Goal: Information Seeking & Learning: Learn about a topic

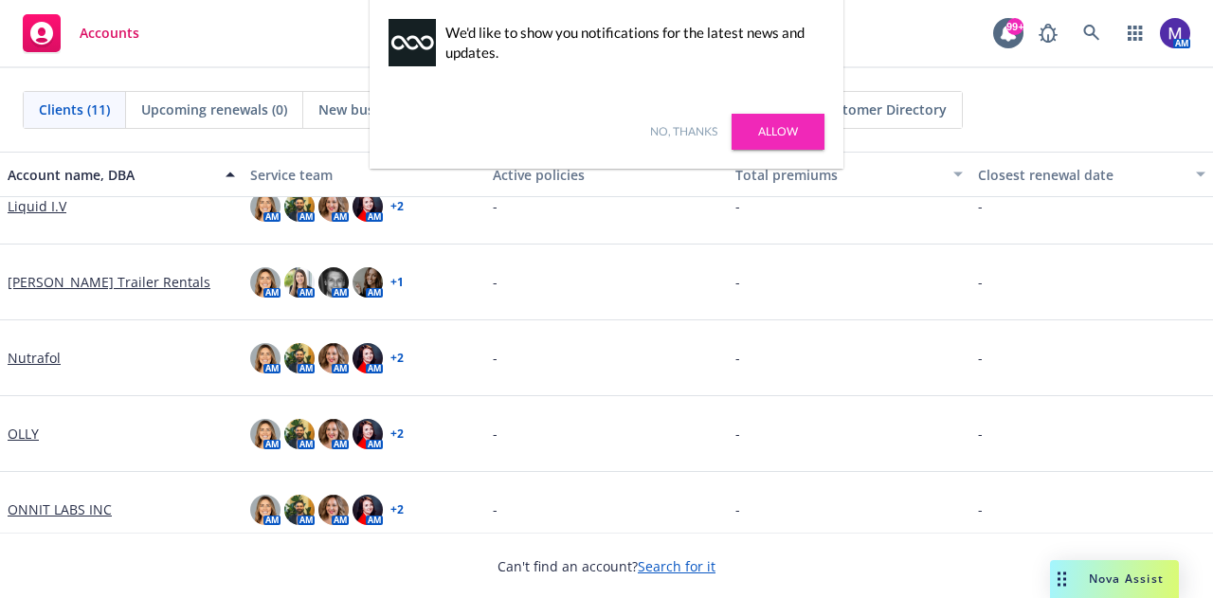
scroll to position [377, 0]
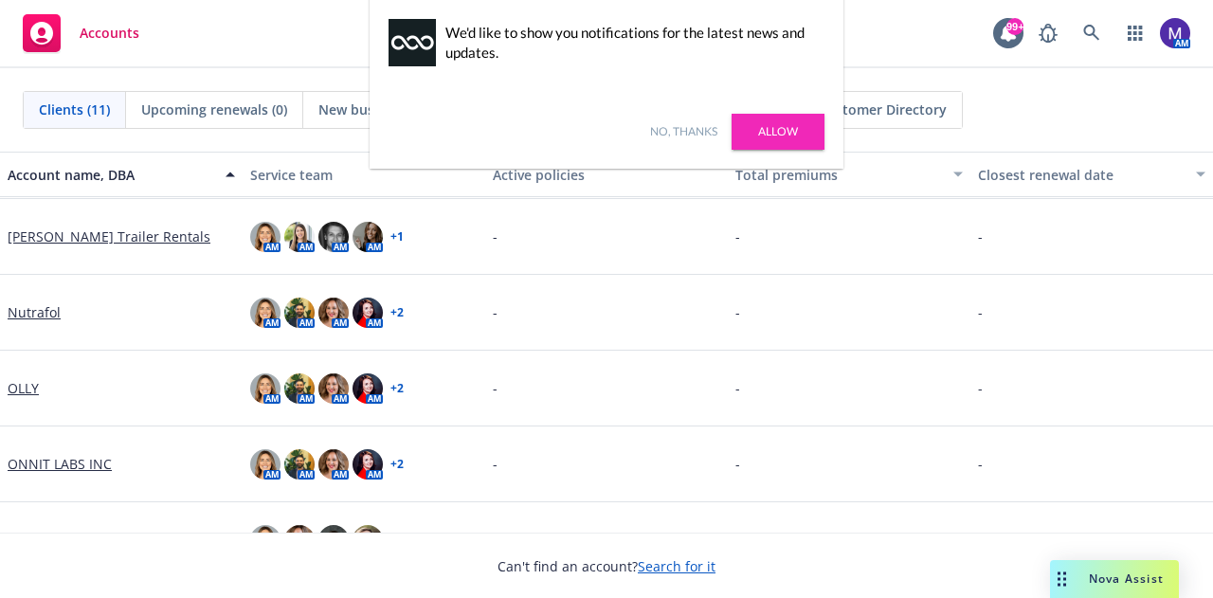
click at [42, 311] on link "Nutrafol" at bounding box center [34, 312] width 53 height 20
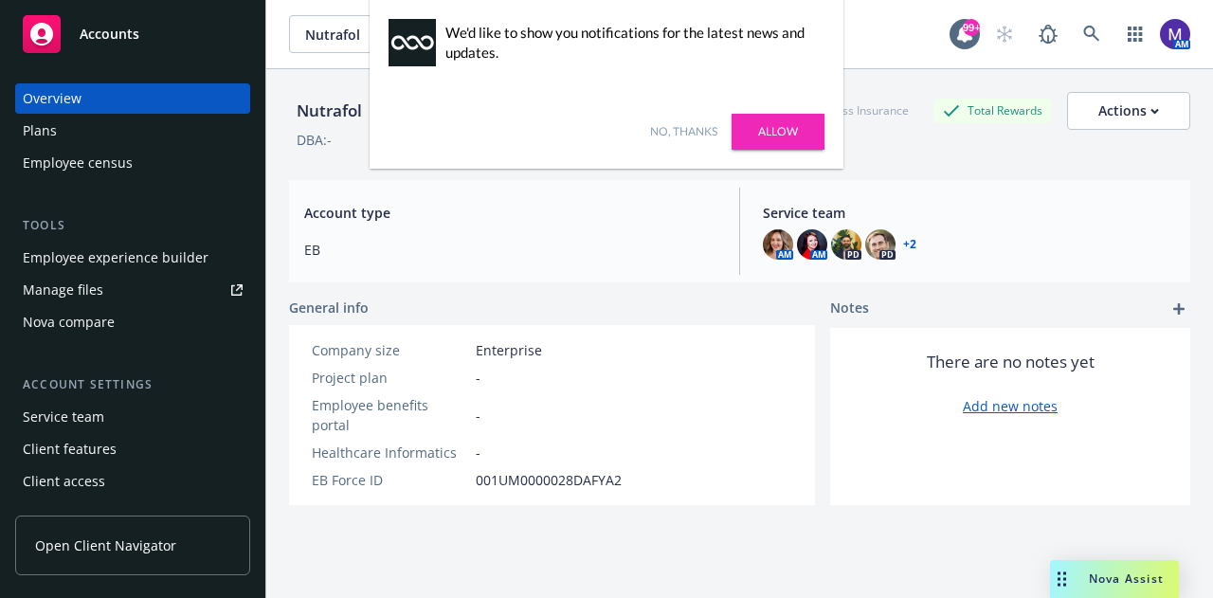
click at [698, 130] on link "No, thanks" at bounding box center [683, 131] width 67 height 17
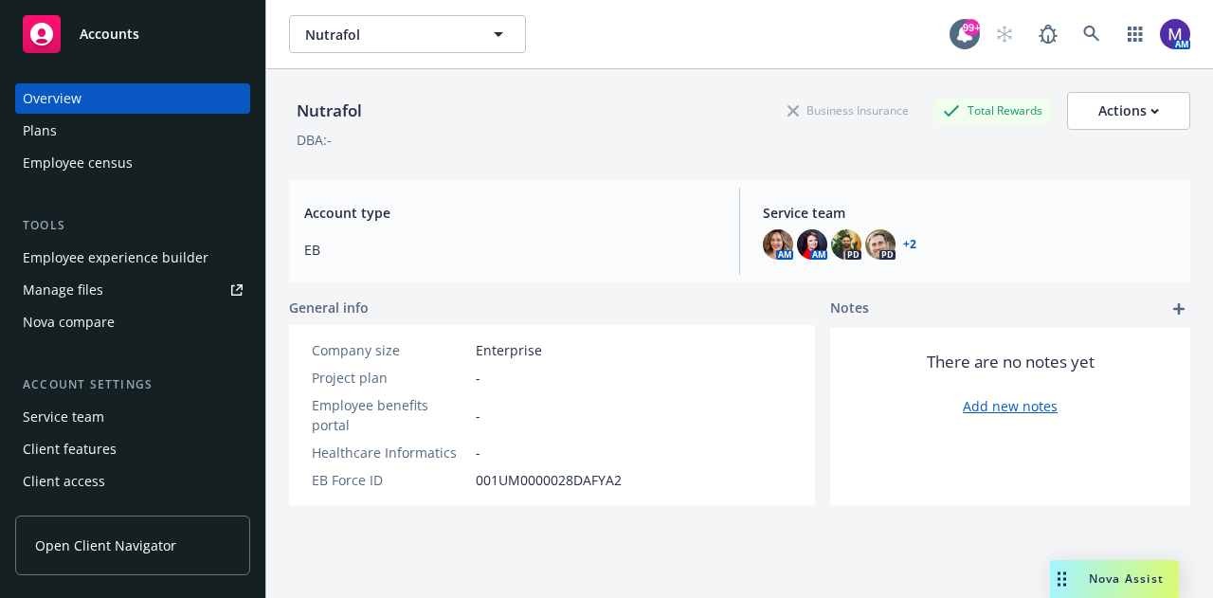
click at [130, 261] on div "Employee experience builder" at bounding box center [116, 258] width 186 height 30
click at [386, 31] on span "Nutrafol" at bounding box center [387, 35] width 164 height 20
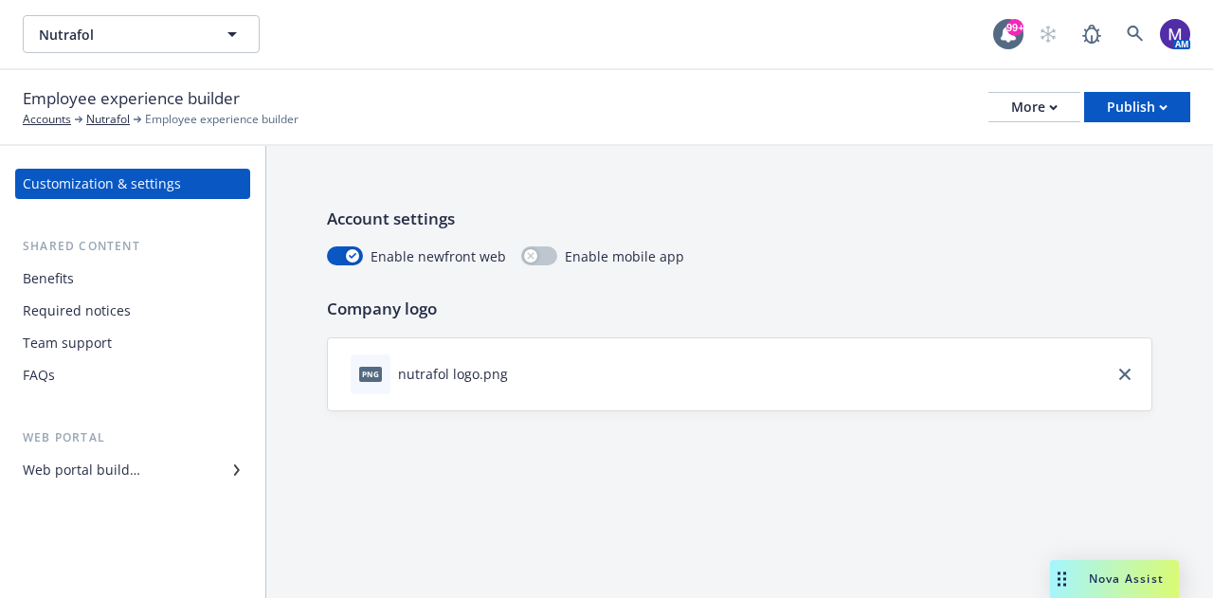
click at [72, 279] on div "Benefits" at bounding box center [48, 278] width 51 height 30
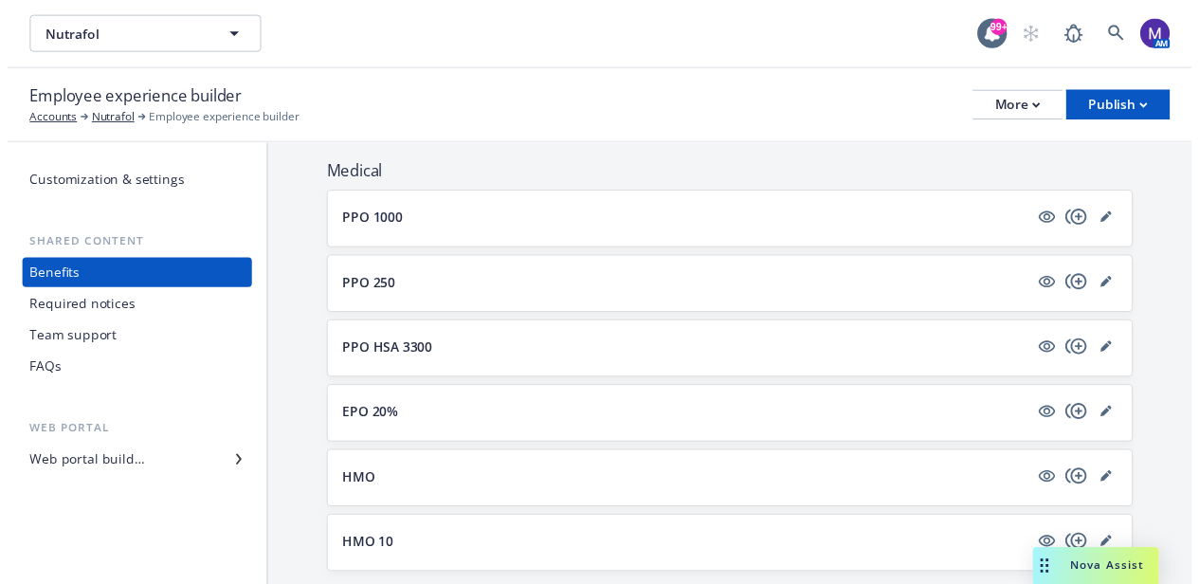
scroll to position [203, 0]
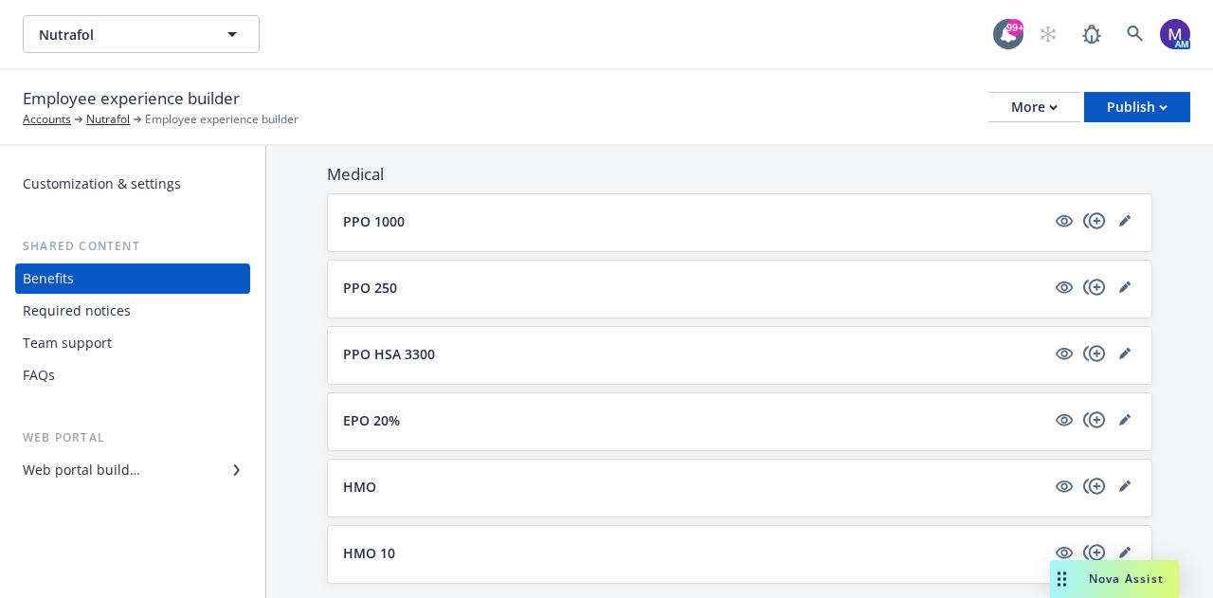
click at [442, 336] on div "PPO HSA 3300" at bounding box center [740, 355] width 824 height 57
click at [1119, 355] on icon "editPencil" at bounding box center [1124, 353] width 11 height 11
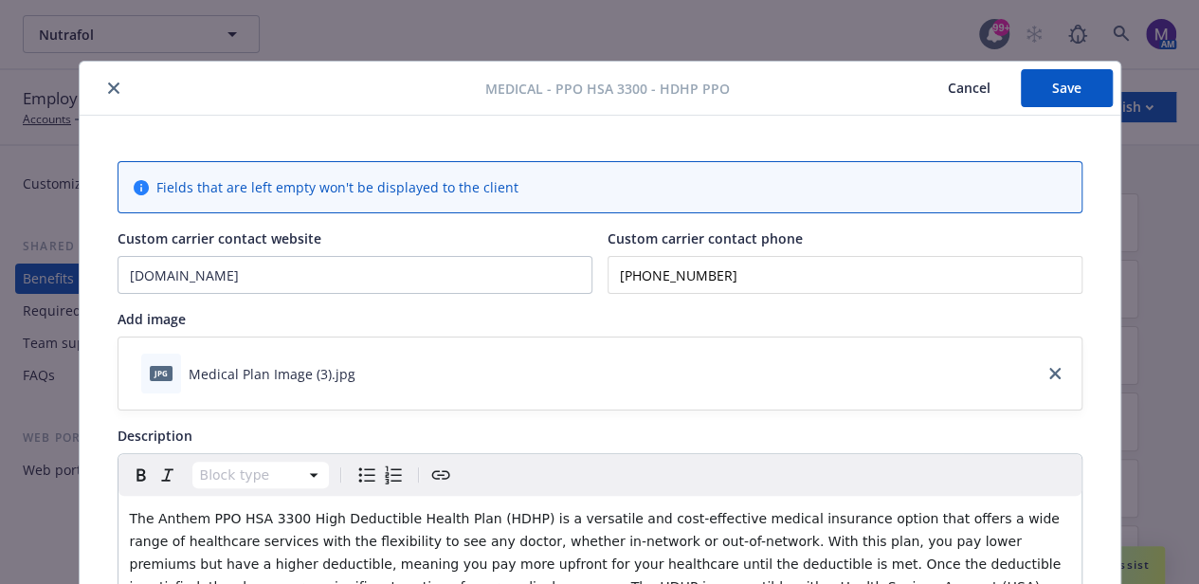
click at [108, 86] on icon "close" at bounding box center [113, 87] width 11 height 11
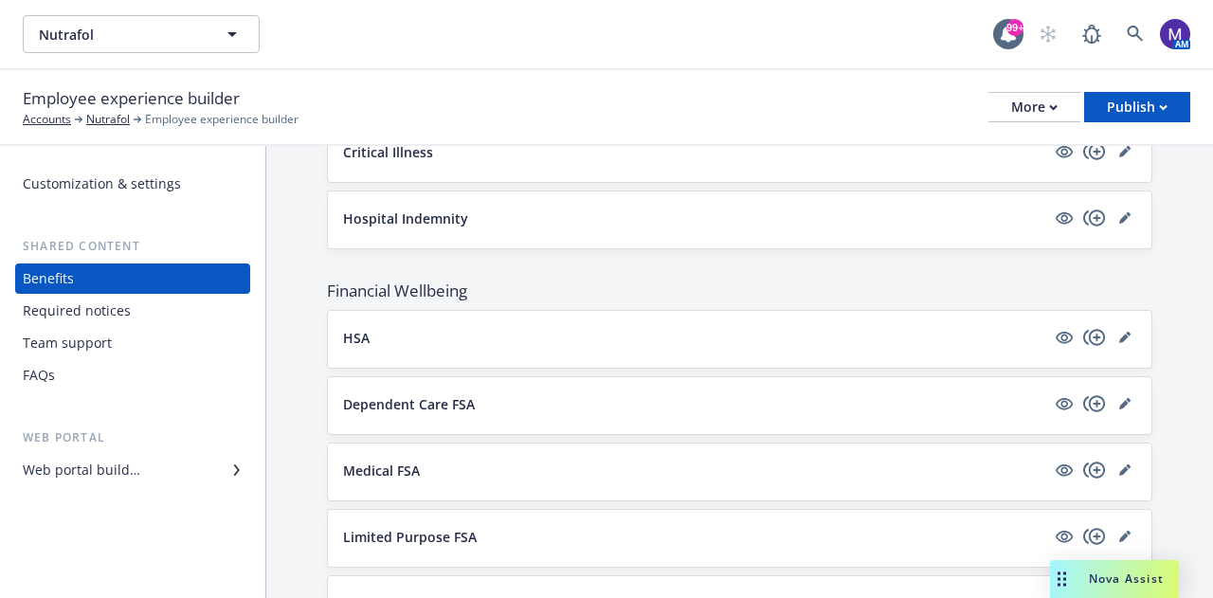
scroll to position [1663, 0]
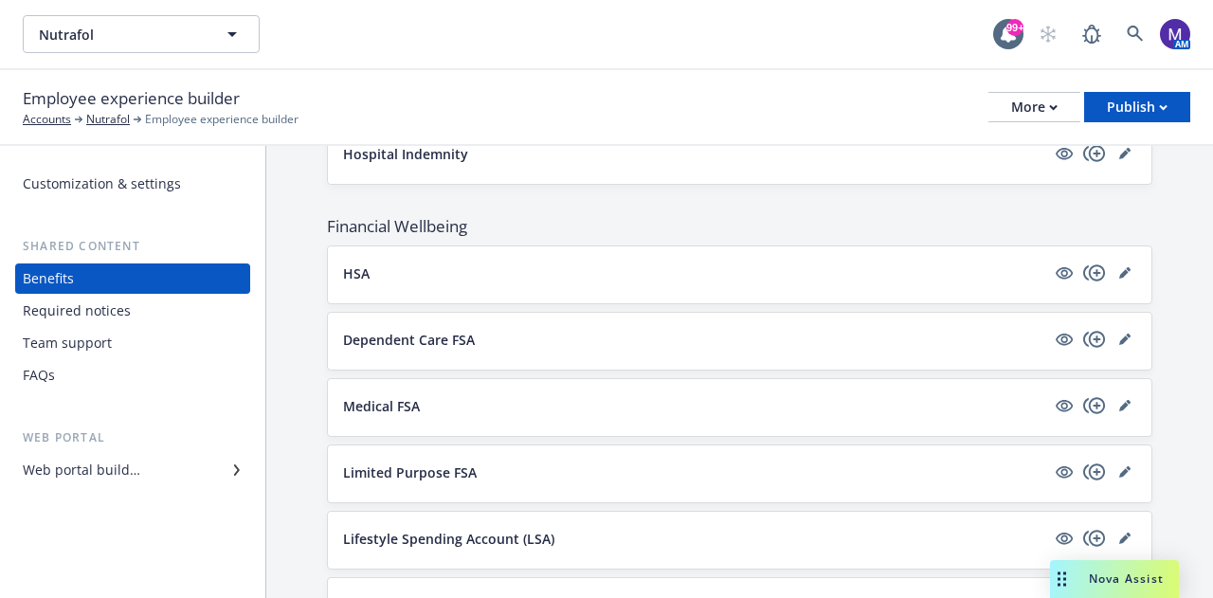
click at [407, 263] on button "HSA" at bounding box center [694, 273] width 702 height 20
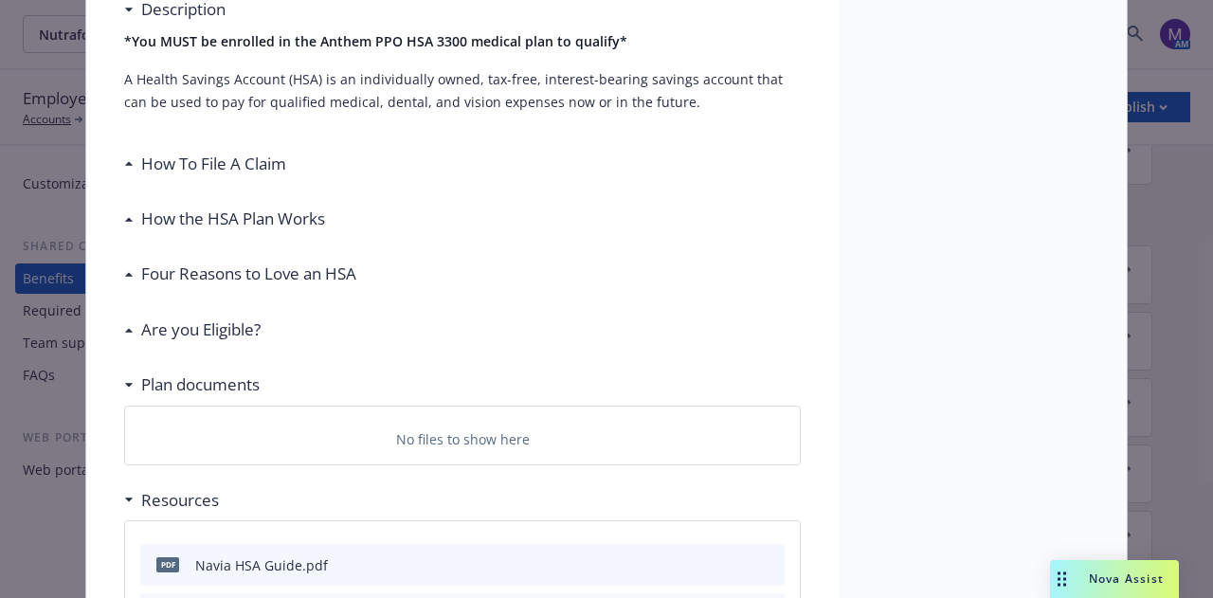
scroll to position [496, 0]
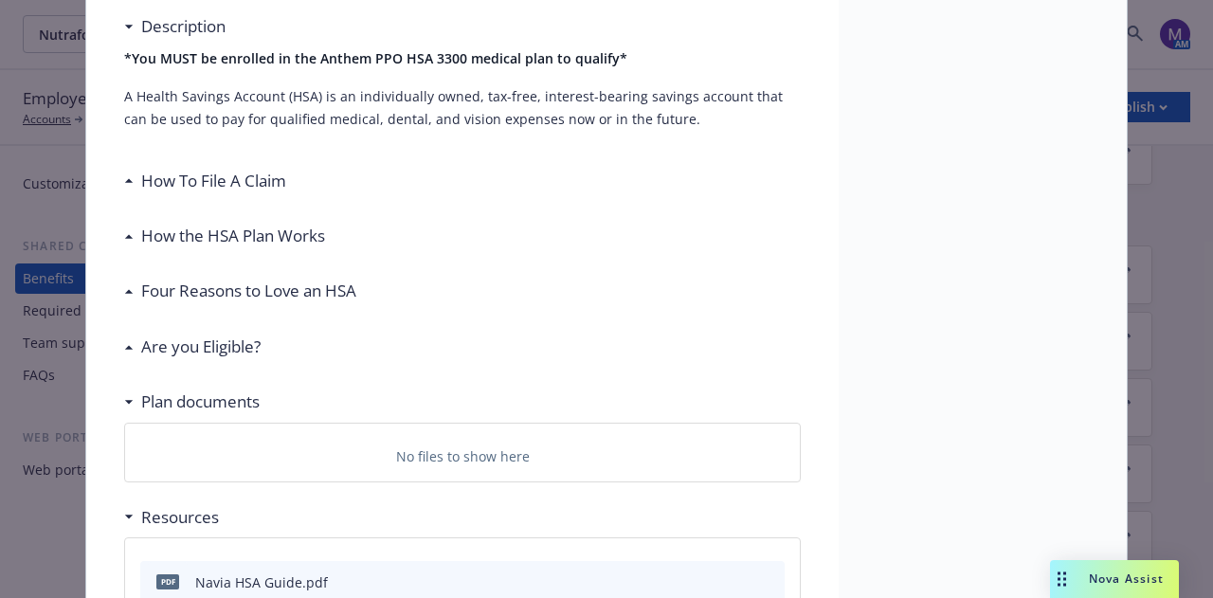
click at [218, 346] on h3 "Are you Eligible?" at bounding box center [200, 347] width 119 height 25
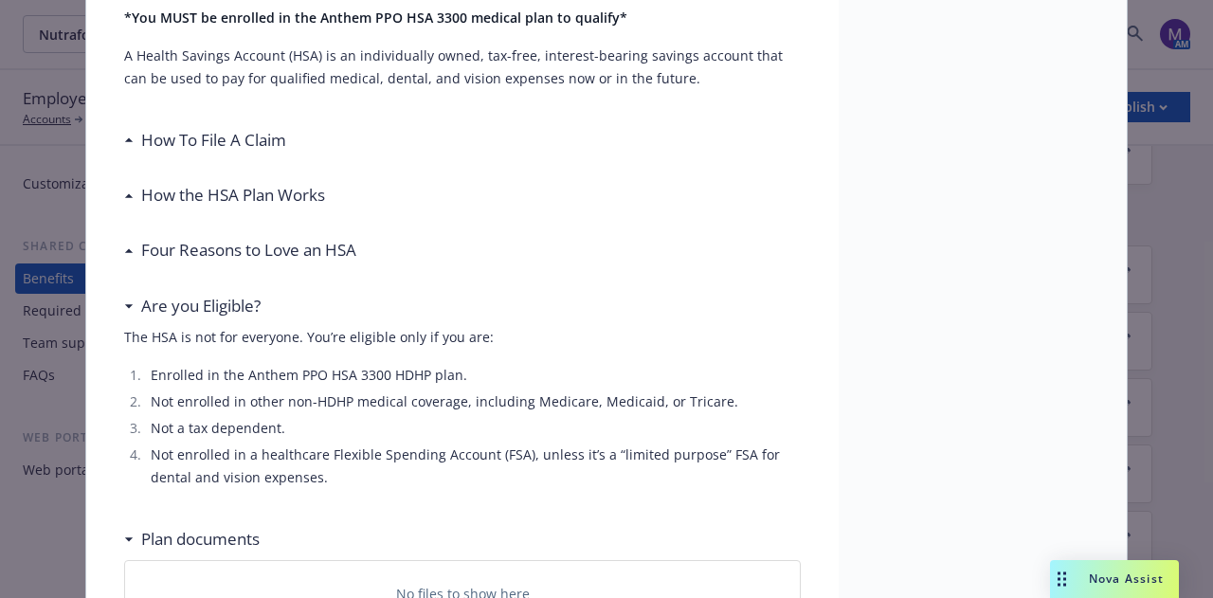
scroll to position [537, 0]
click at [233, 242] on h3 "Four Reasons to Love an HSA" at bounding box center [248, 249] width 215 height 25
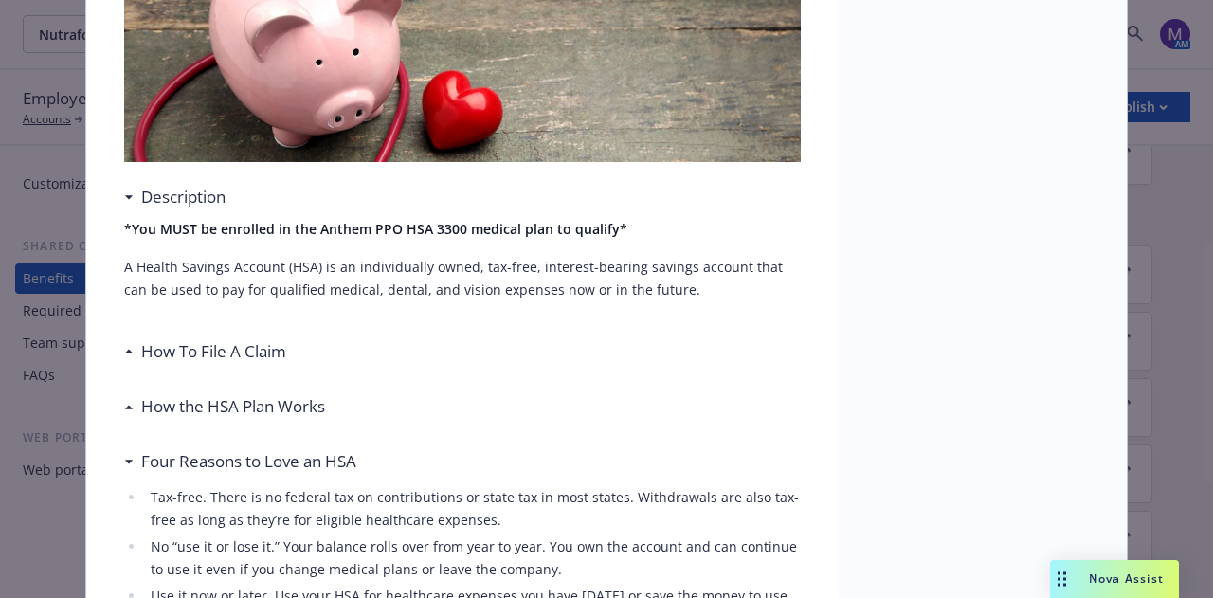
scroll to position [324, 0]
click at [270, 337] on div "How To File A Claim" at bounding box center [462, 353] width 677 height 40
click at [224, 347] on h3 "How To File A Claim" at bounding box center [213, 352] width 145 height 25
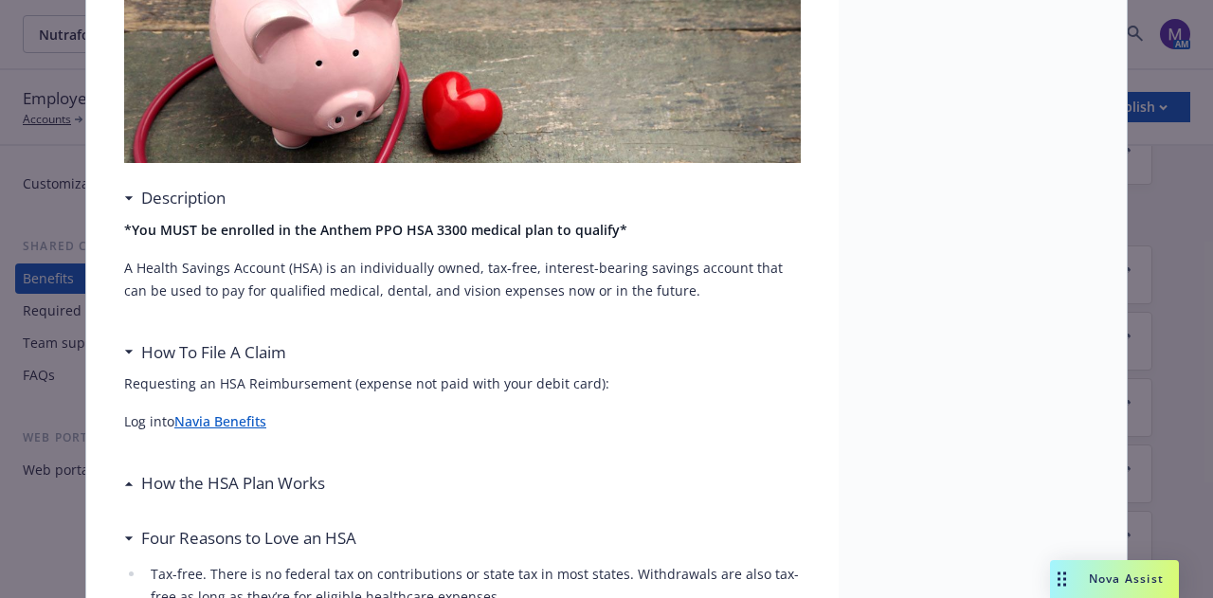
click at [224, 347] on h3 "How To File A Claim" at bounding box center [213, 352] width 145 height 25
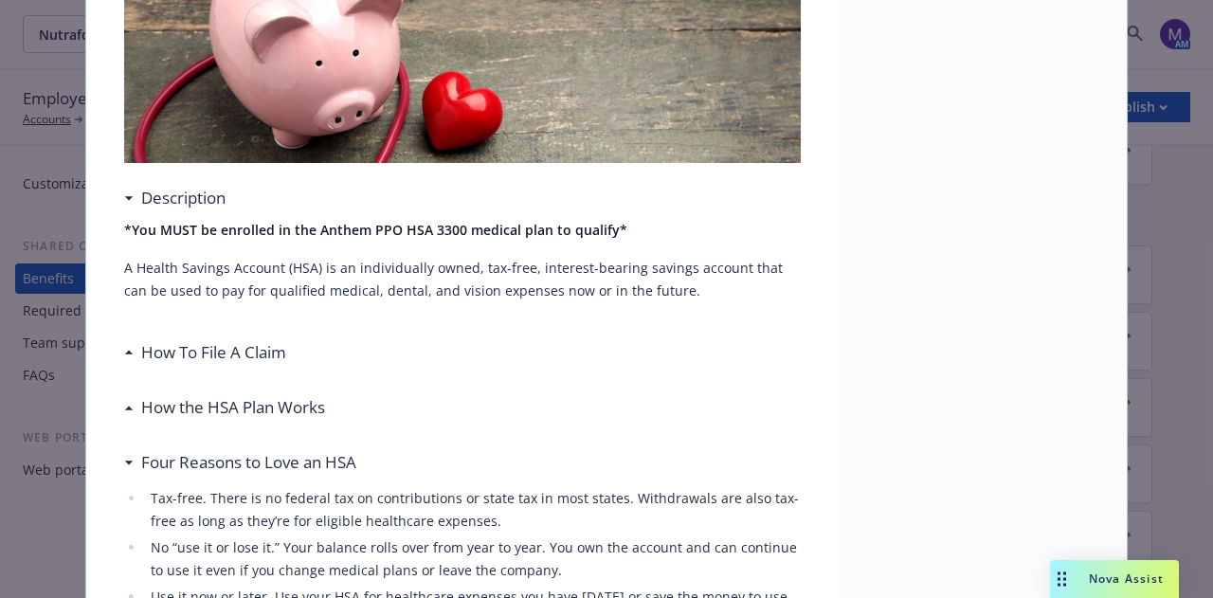
click at [209, 412] on h3 "How the HSA Plan Works" at bounding box center [233, 407] width 184 height 25
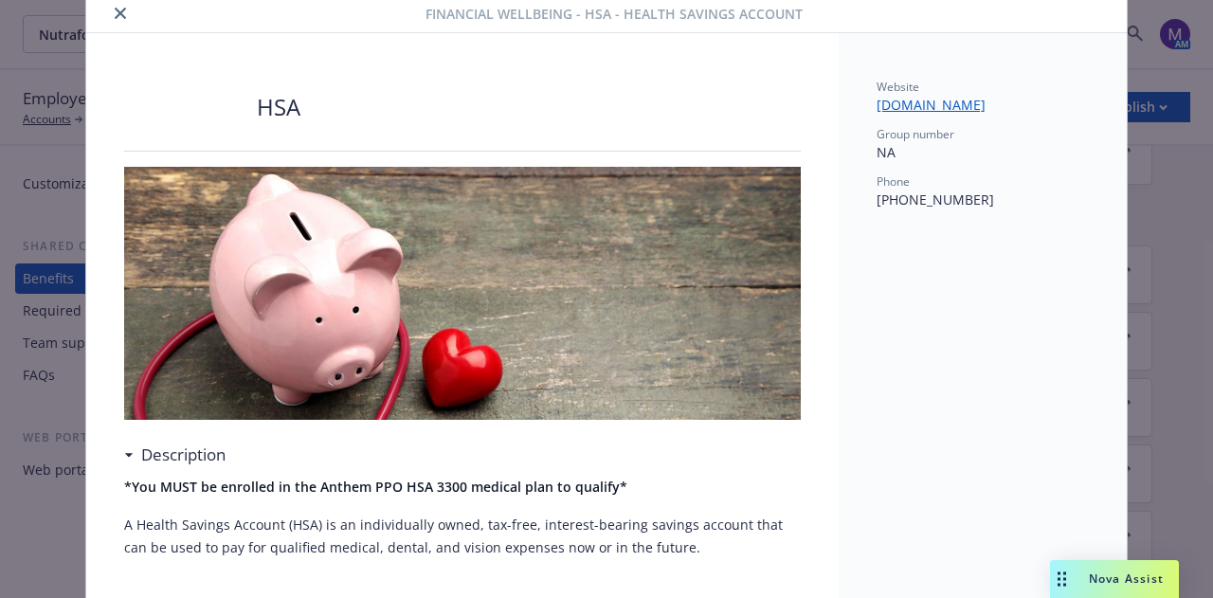
scroll to position [0, 0]
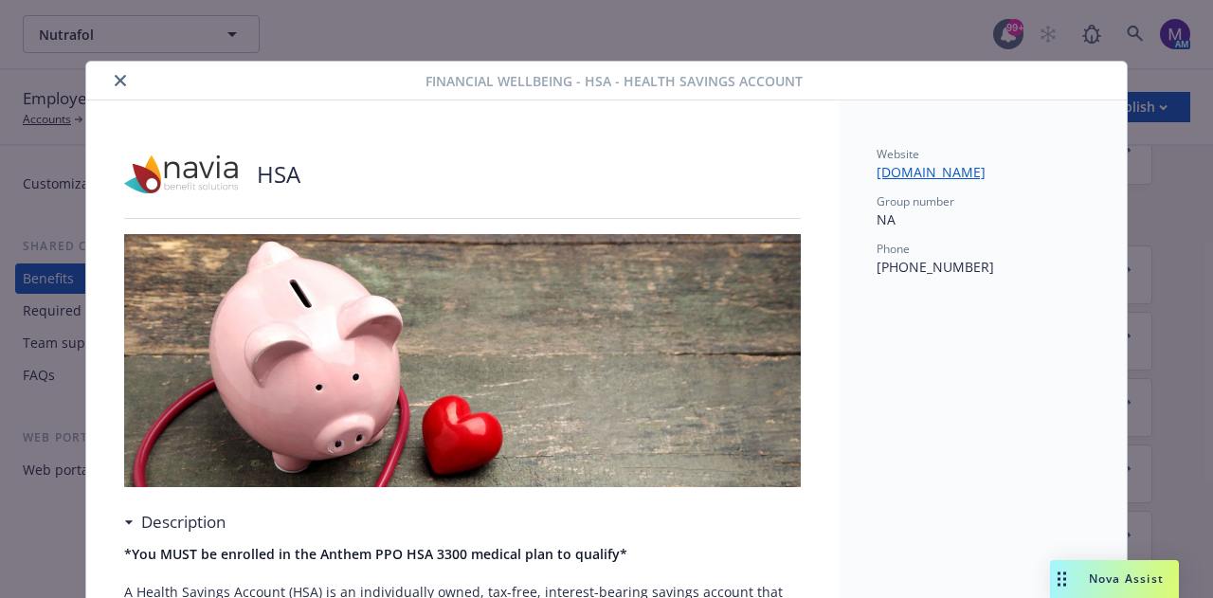
click at [115, 79] on icon "close" at bounding box center [120, 80] width 11 height 11
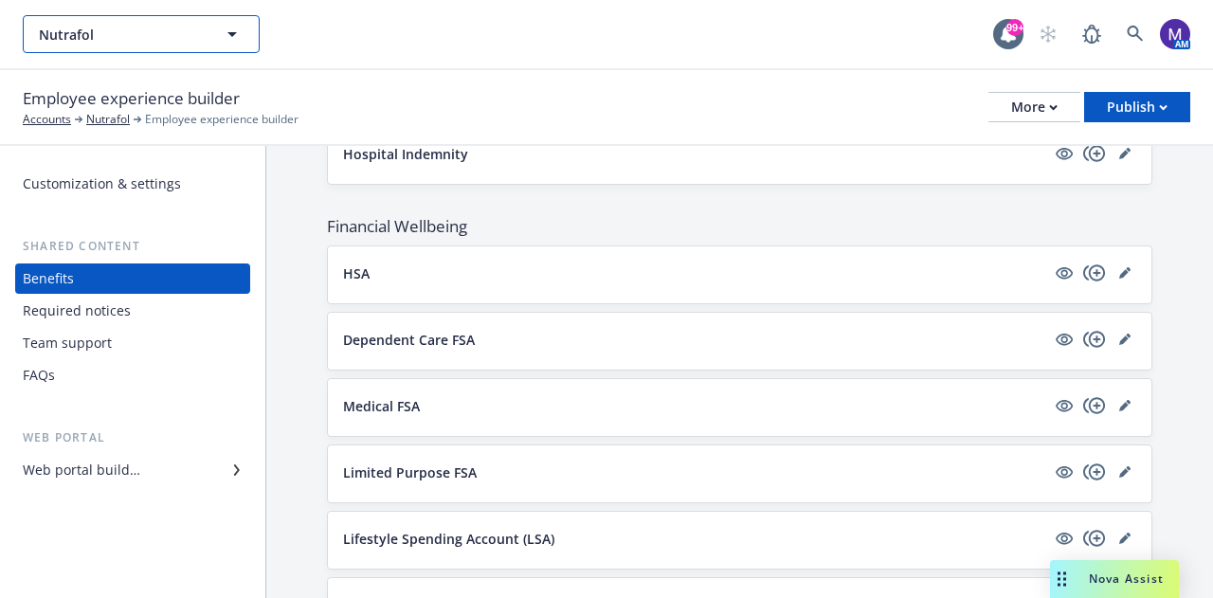
click at [162, 22] on button "Nutrafol" at bounding box center [141, 34] width 237 height 38
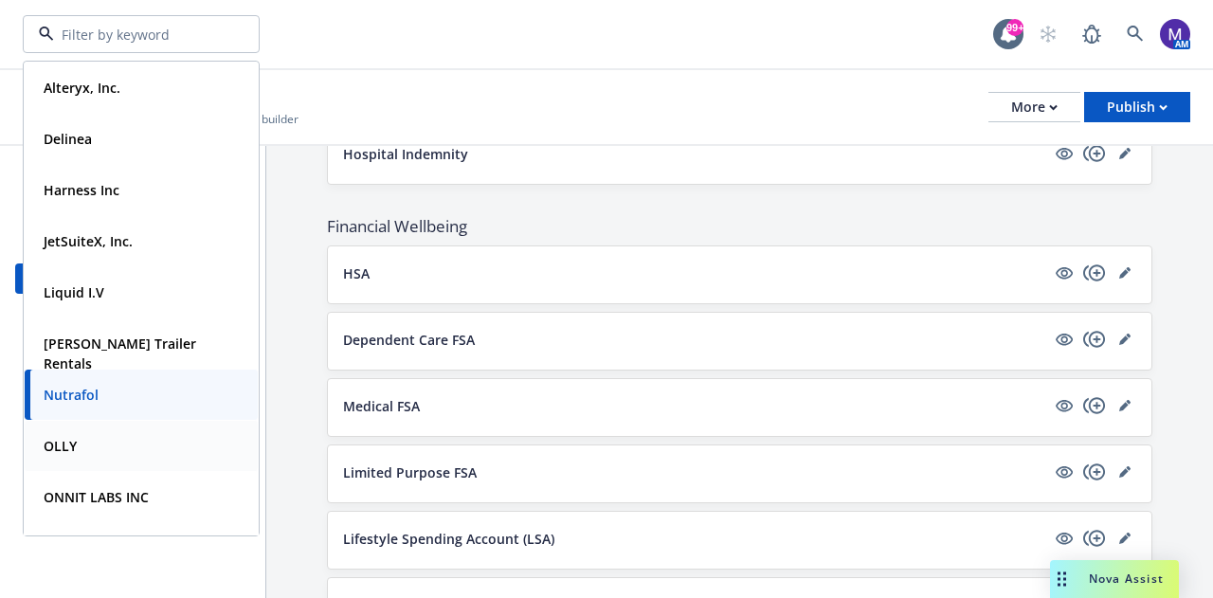
click at [83, 456] on div "OLLY" at bounding box center [141, 445] width 210 height 27
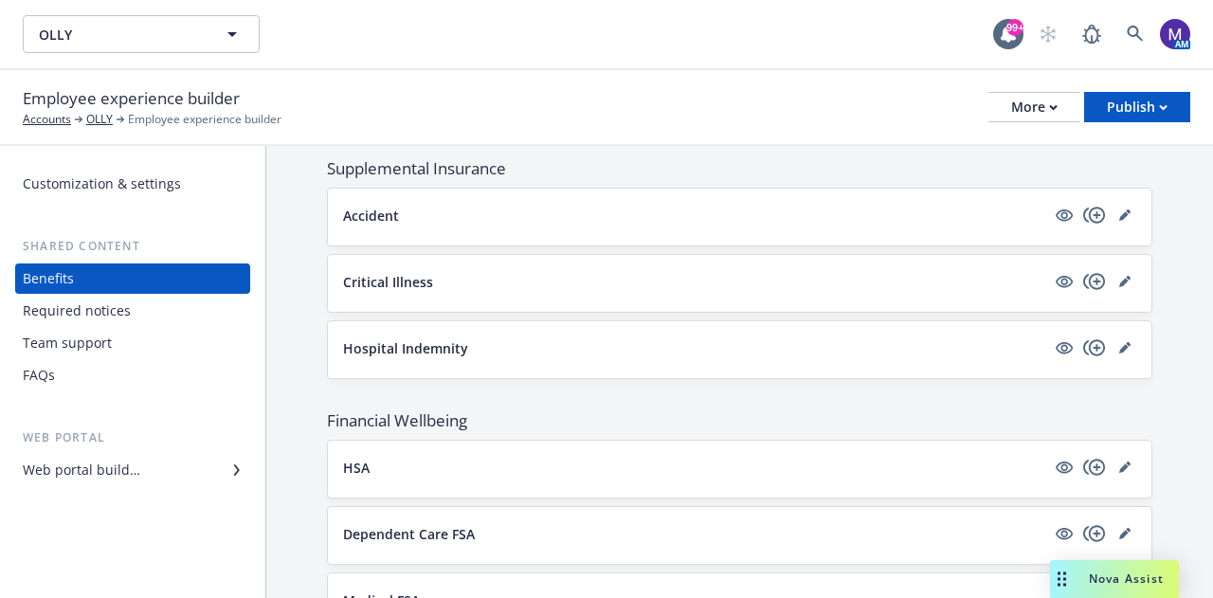
scroll to position [1403, 0]
click at [378, 462] on button "HSA" at bounding box center [694, 468] width 702 height 20
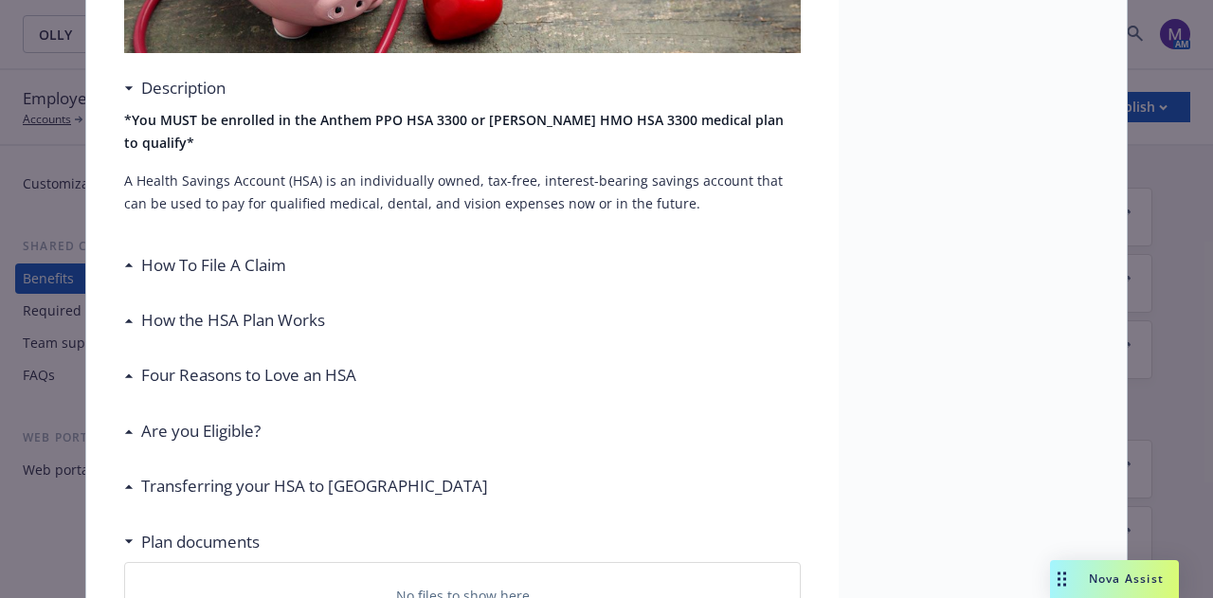
scroll to position [436, 0]
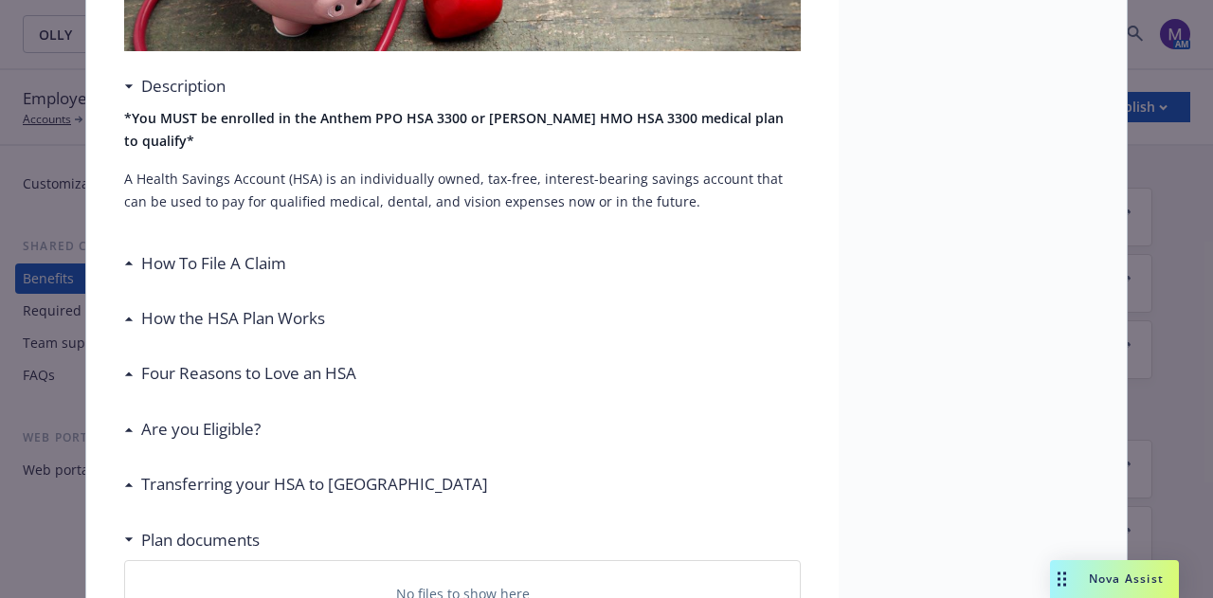
click at [235, 306] on h3 "How the HSA Plan Works" at bounding box center [233, 318] width 184 height 25
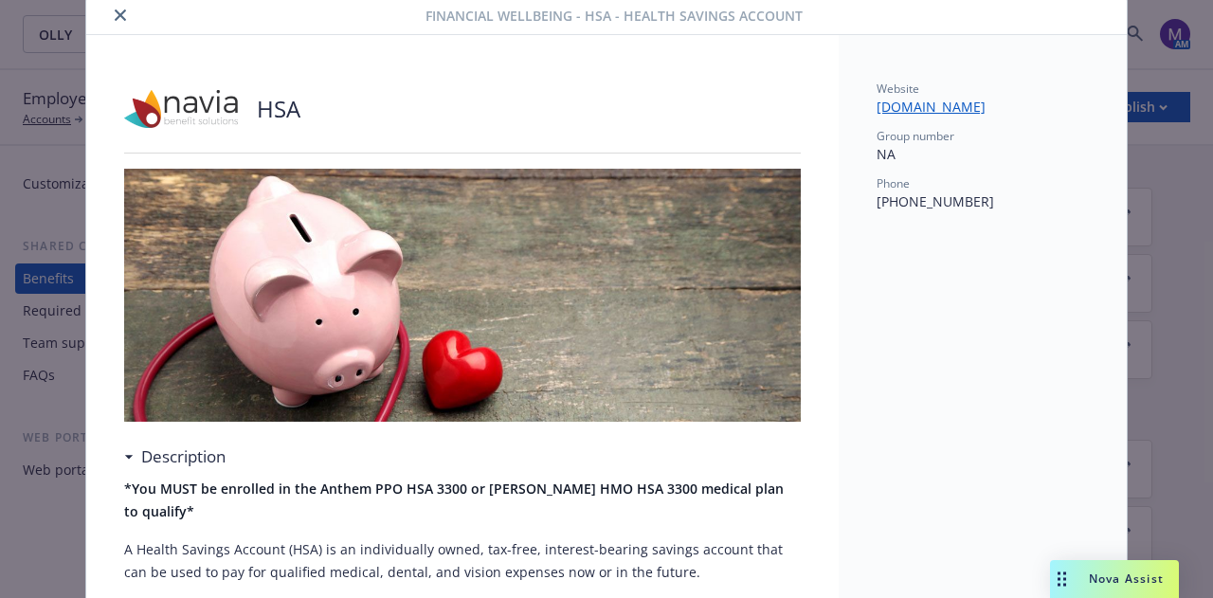
scroll to position [0, 0]
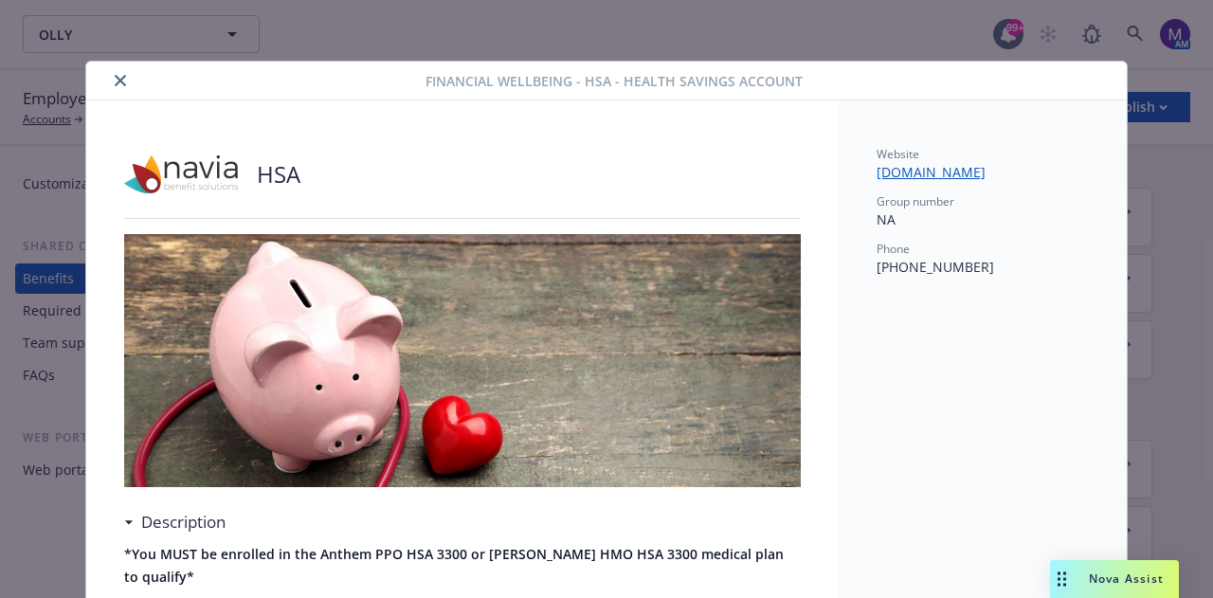
click at [109, 79] on button "close" at bounding box center [120, 80] width 23 height 23
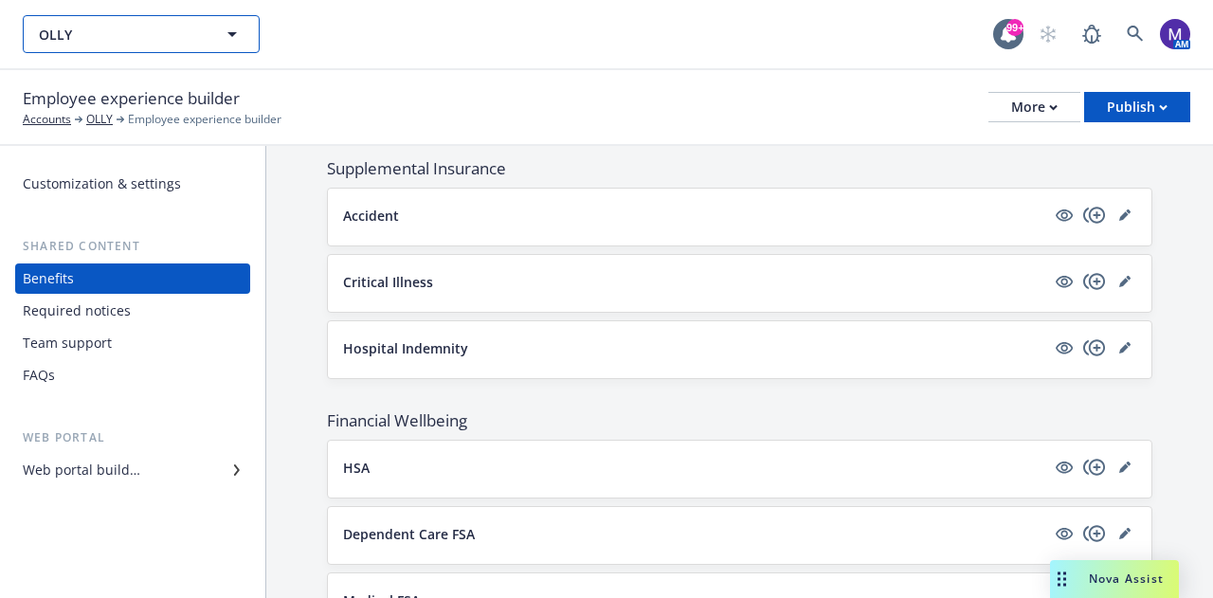
click at [133, 27] on span "OLLY" at bounding box center [121, 35] width 164 height 20
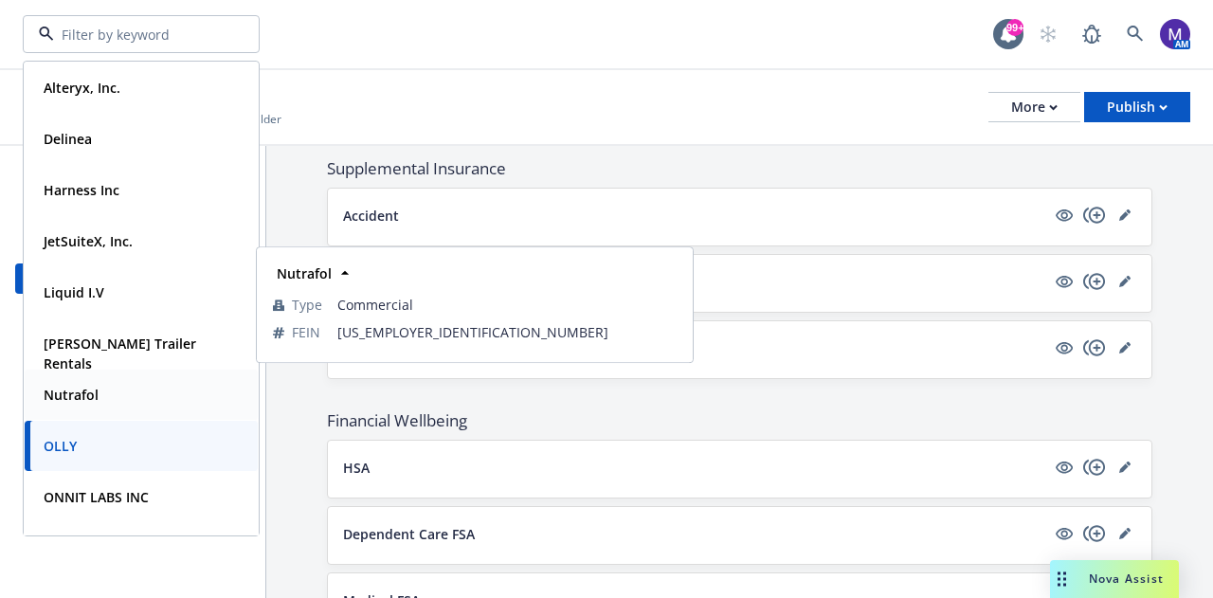
scroll to position [89, 0]
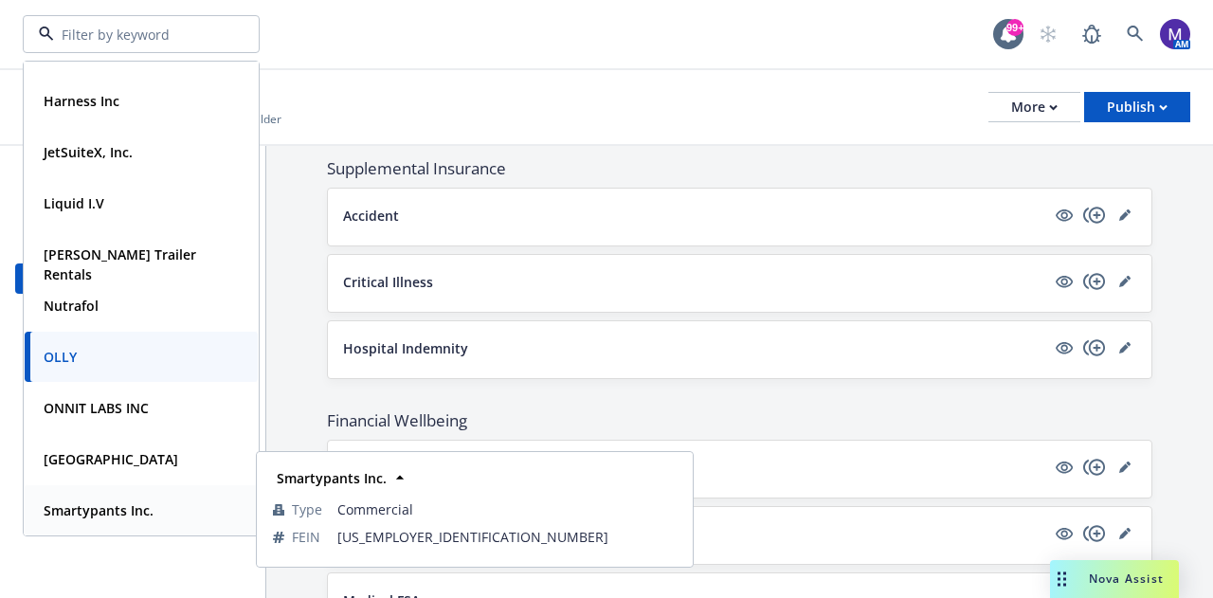
click at [83, 510] on strong "Smartypants Inc." at bounding box center [99, 510] width 110 height 18
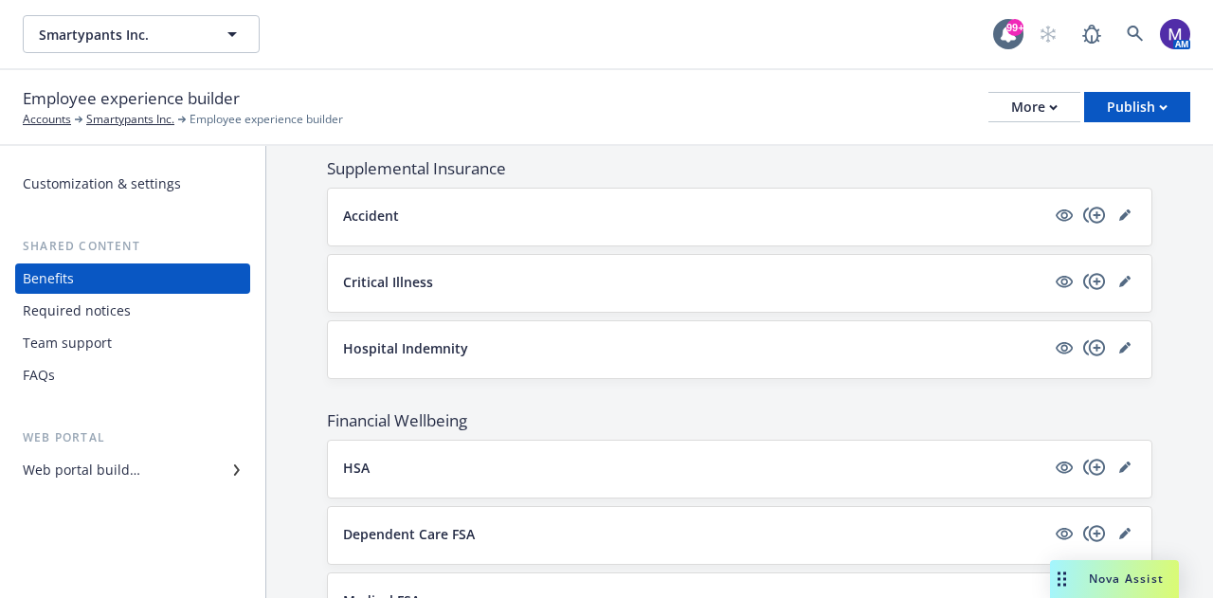
click at [386, 460] on button "HSA" at bounding box center [694, 468] width 702 height 20
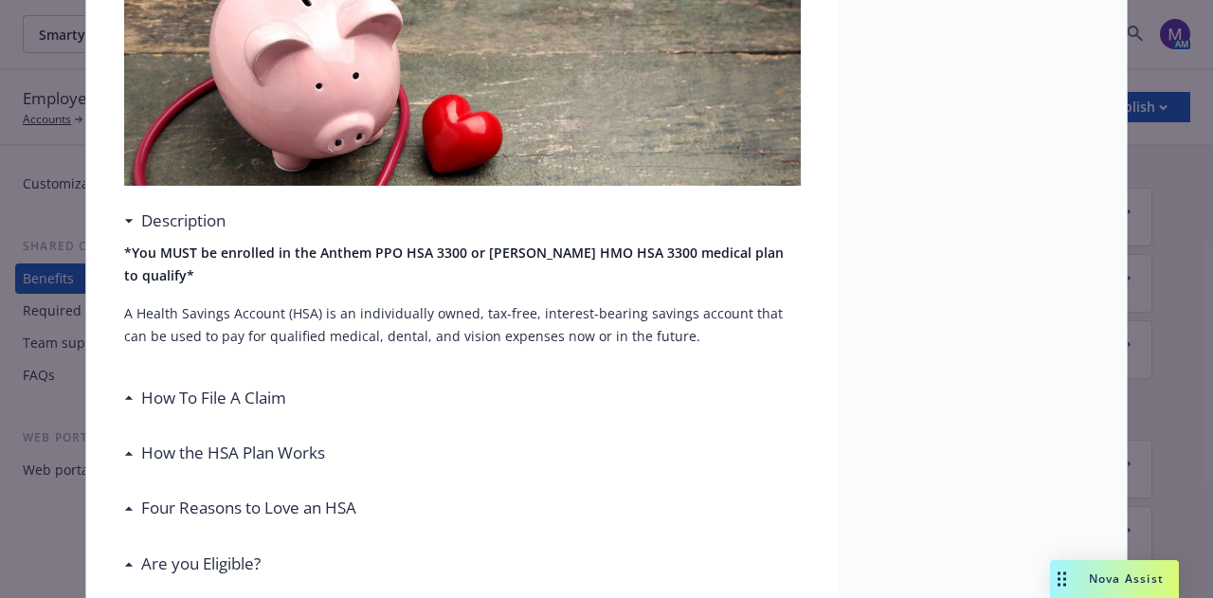
scroll to position [449, 0]
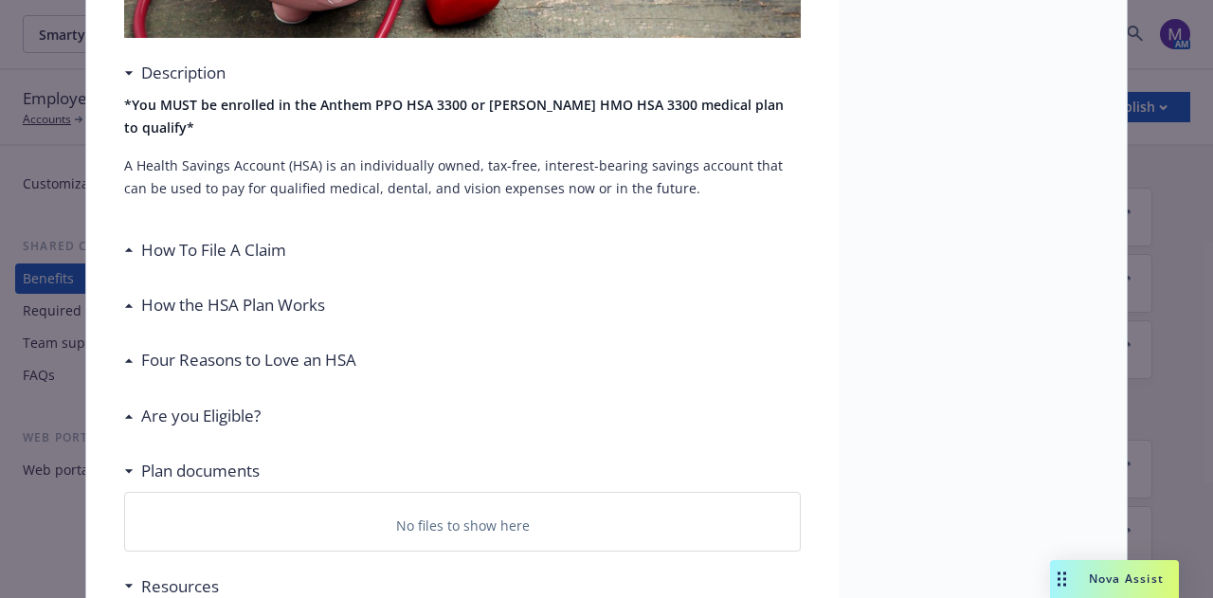
click at [195, 293] on h3 "How the HSA Plan Works" at bounding box center [233, 305] width 184 height 25
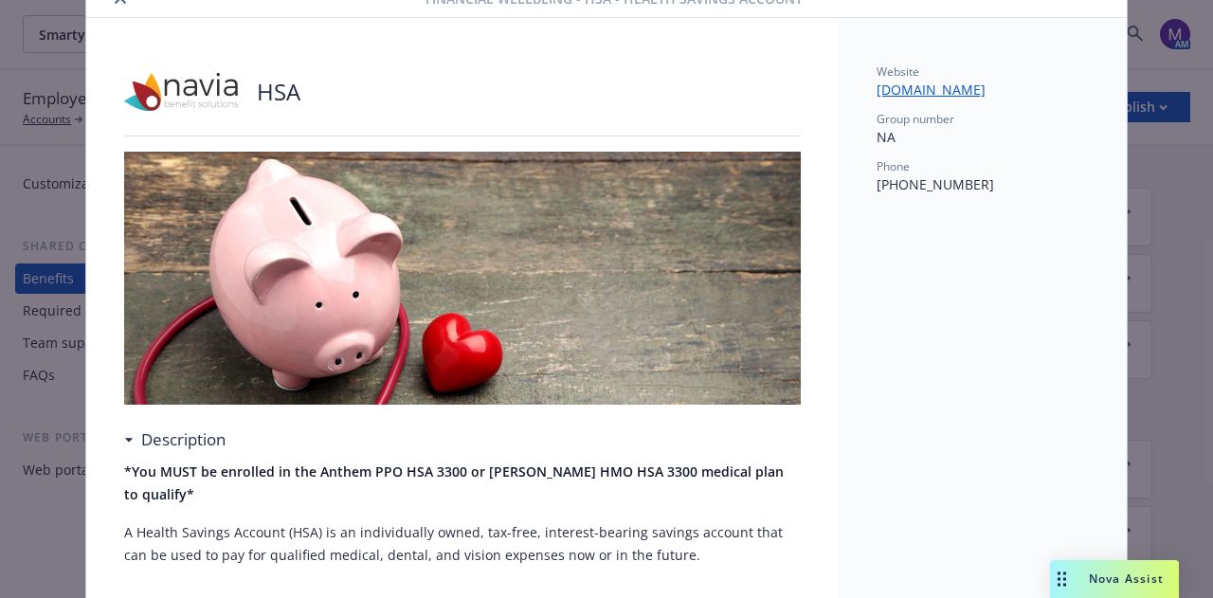
scroll to position [0, 0]
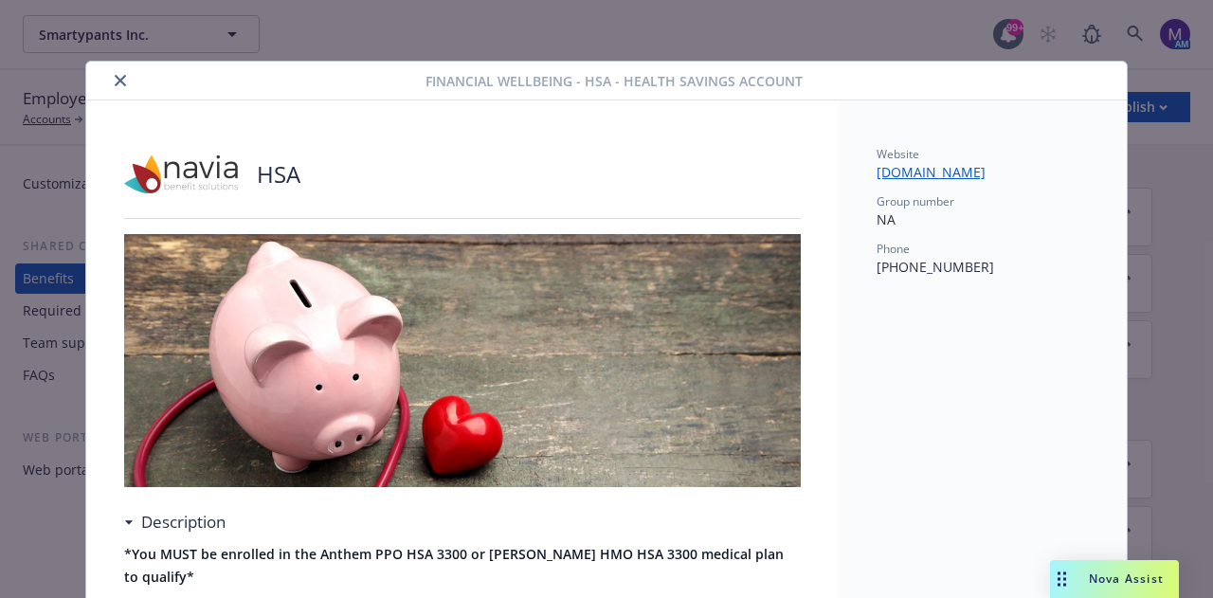
click at [115, 77] on icon "close" at bounding box center [120, 80] width 11 height 11
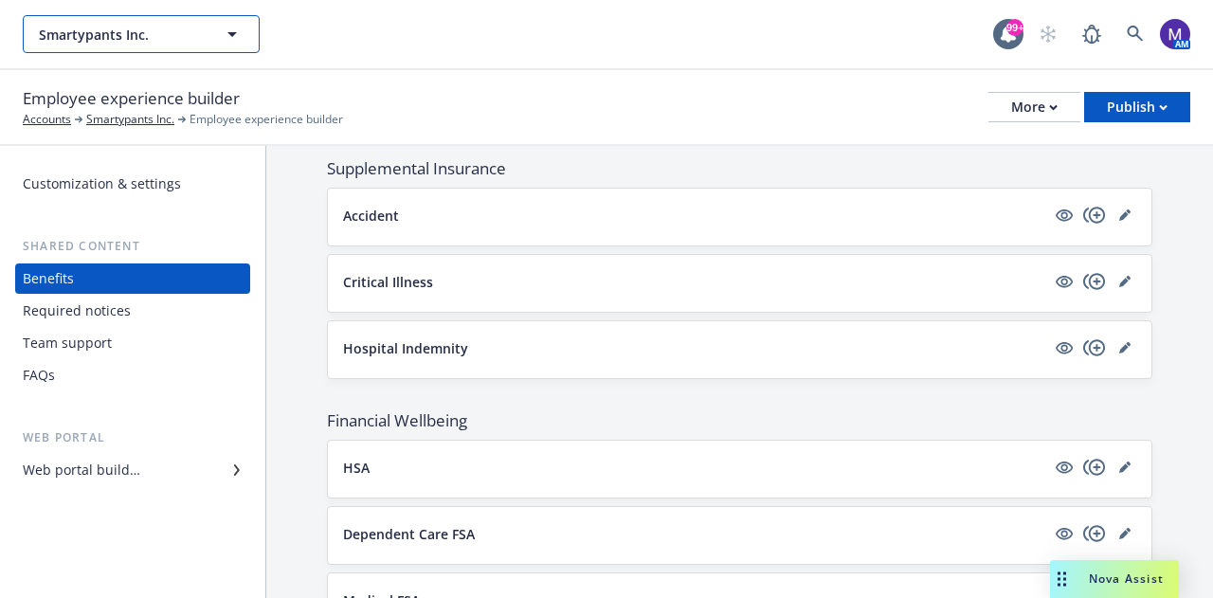
click at [203, 35] on button "Smartypants Inc." at bounding box center [141, 34] width 237 height 38
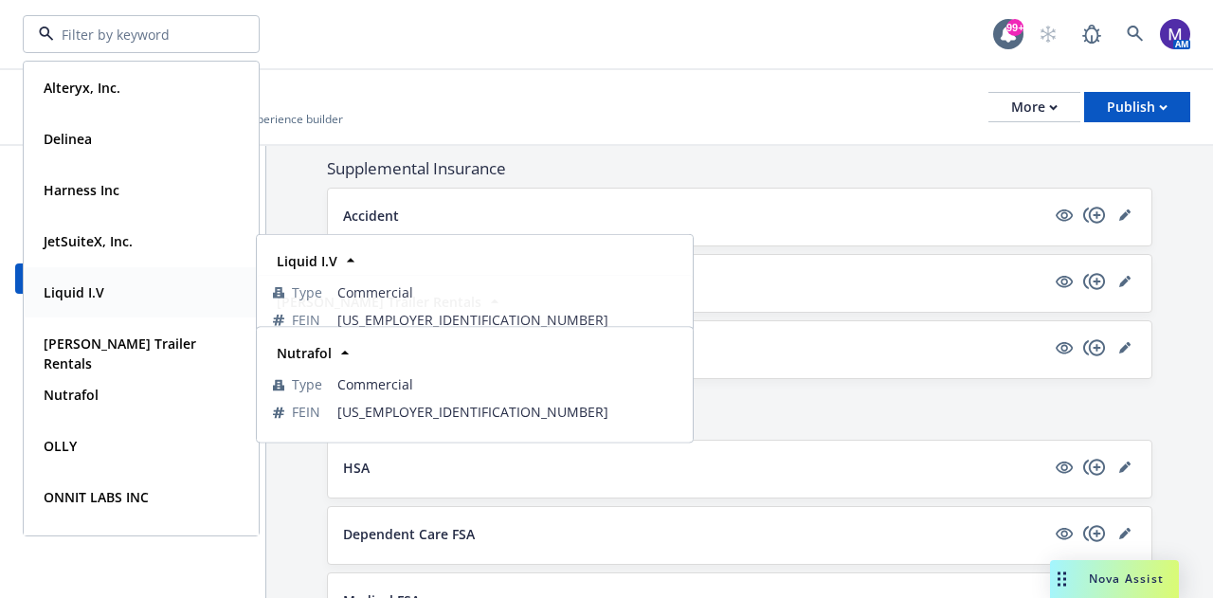
click at [104, 300] on div "Liquid I.V" at bounding box center [72, 292] width 72 height 27
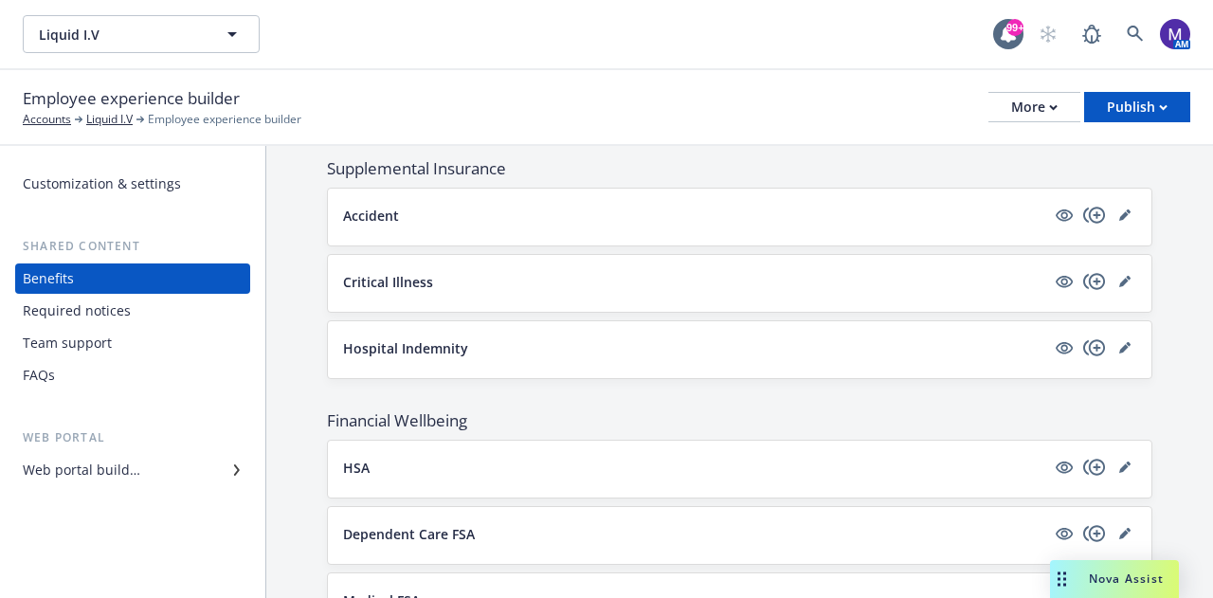
click at [362, 458] on p "HSA" at bounding box center [356, 468] width 27 height 20
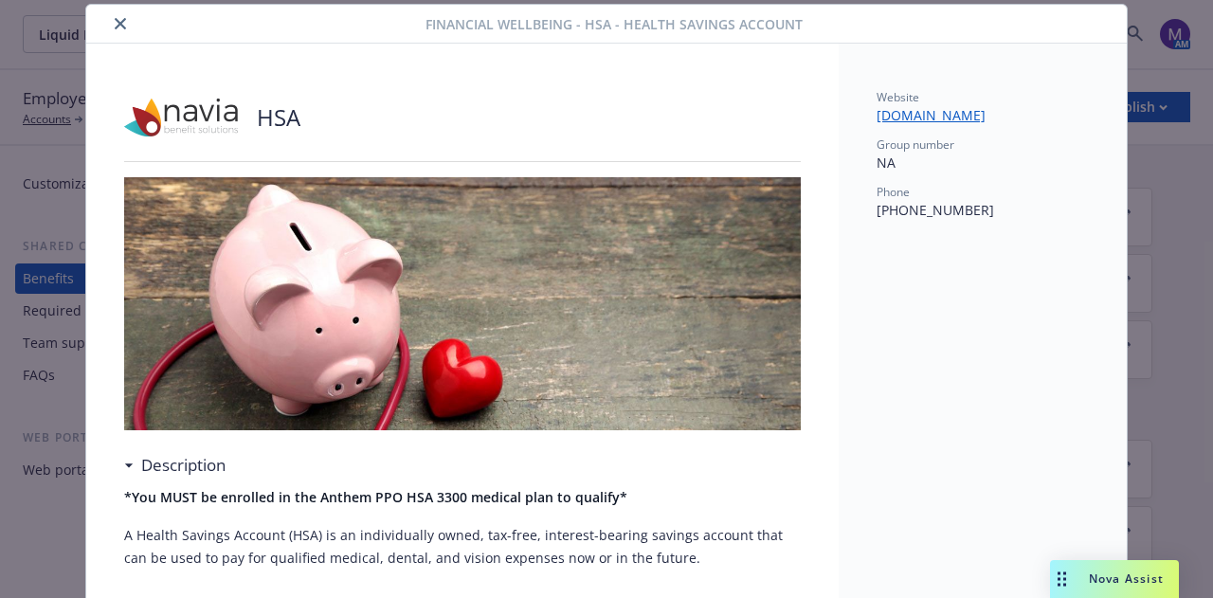
scroll to position [370, 0]
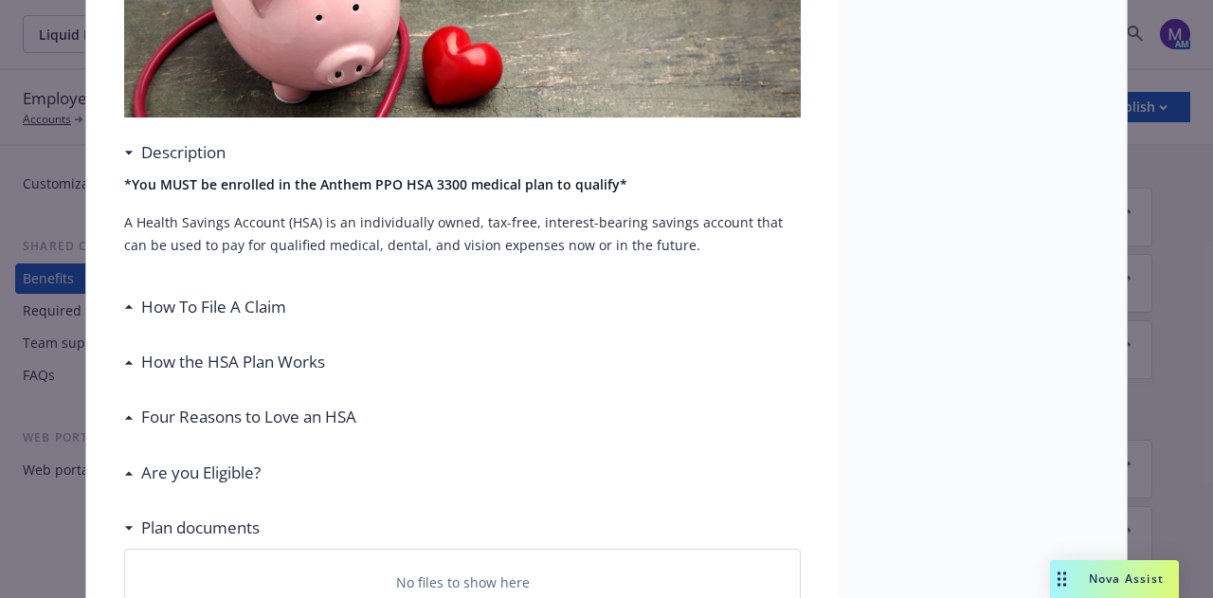
click at [250, 358] on h3 "How the HSA Plan Works" at bounding box center [233, 362] width 184 height 25
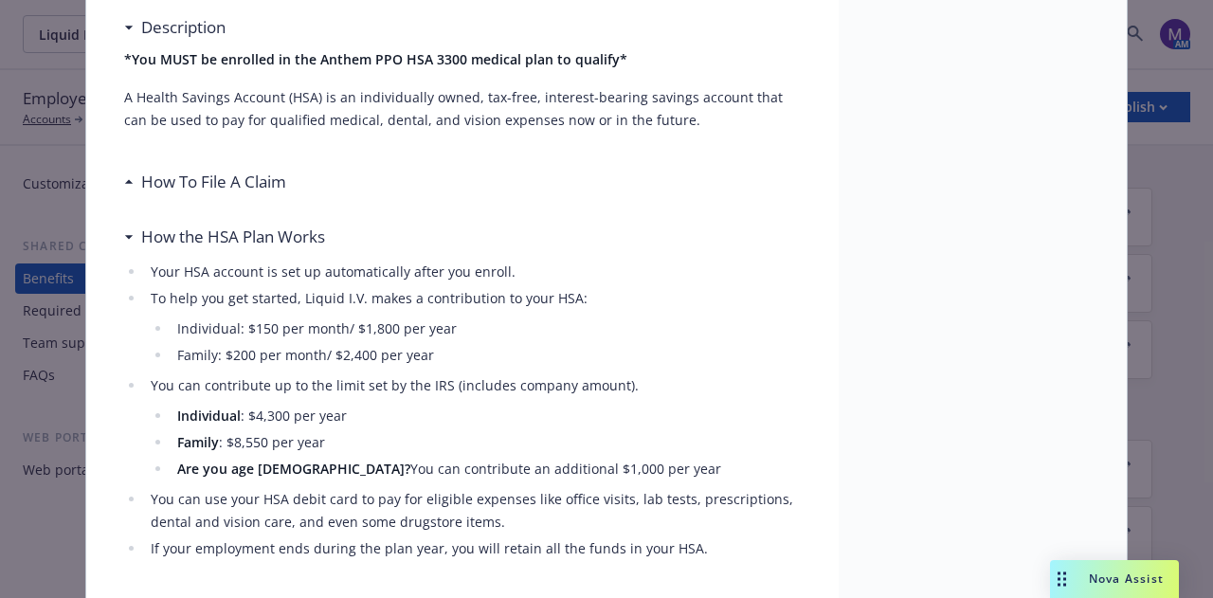
scroll to position [496, 0]
click at [0, 227] on div "Financial Wellbeing - HSA - Health Savings Account HSA Description *You MUST be…" at bounding box center [606, 299] width 1213 height 598
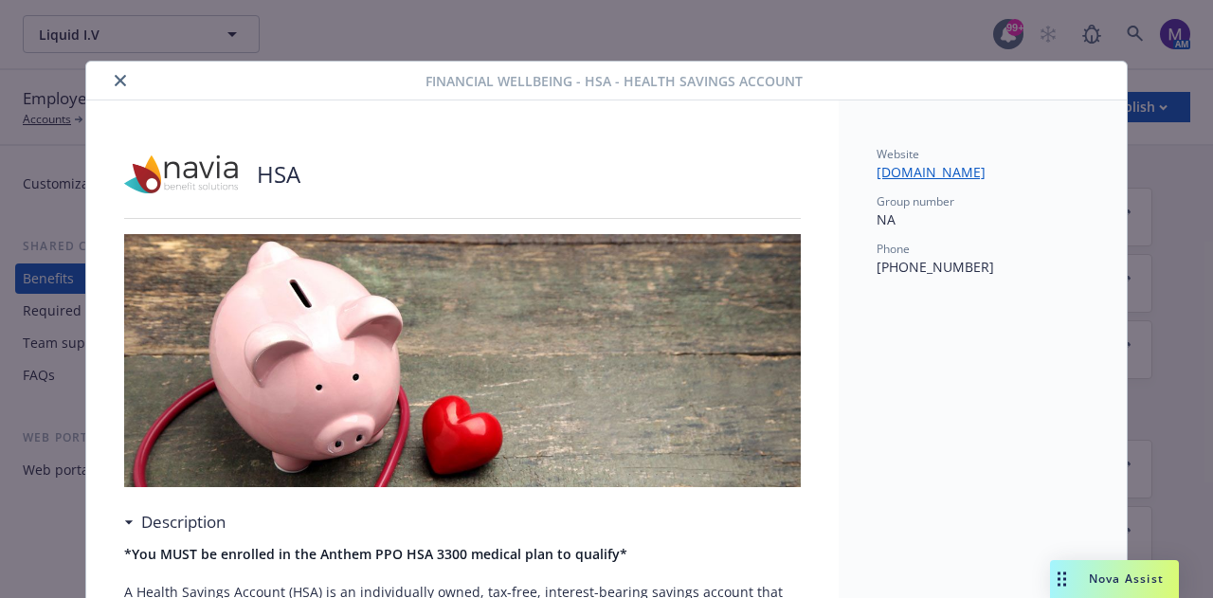
click at [115, 90] on button "close" at bounding box center [120, 80] width 23 height 23
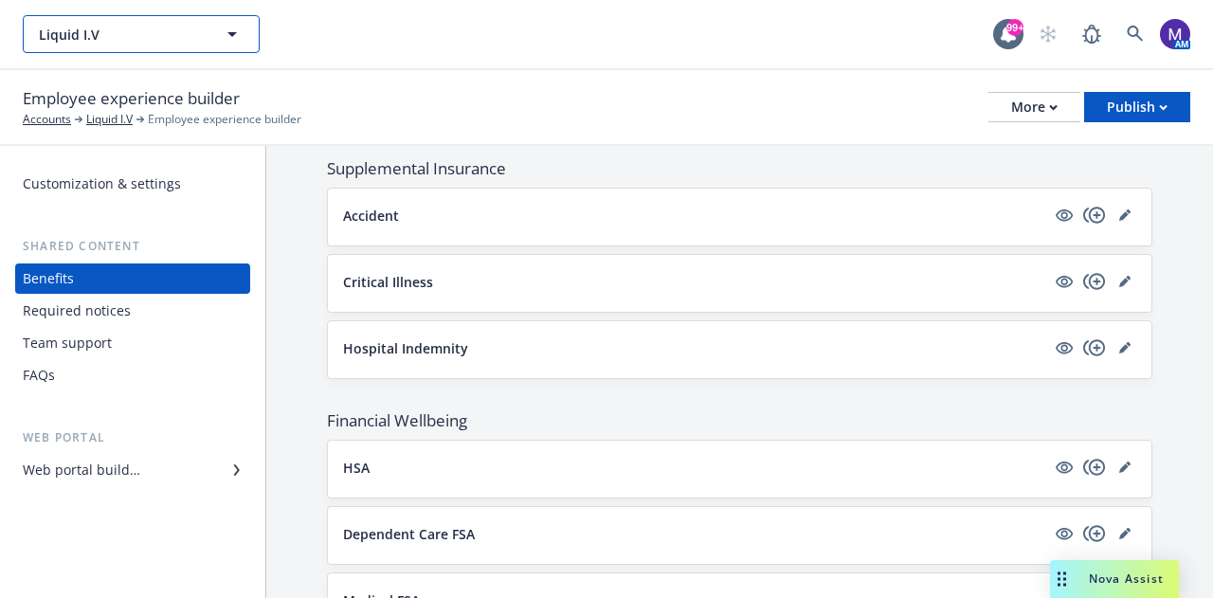
click at [125, 35] on span "Liquid I.V" at bounding box center [121, 35] width 164 height 20
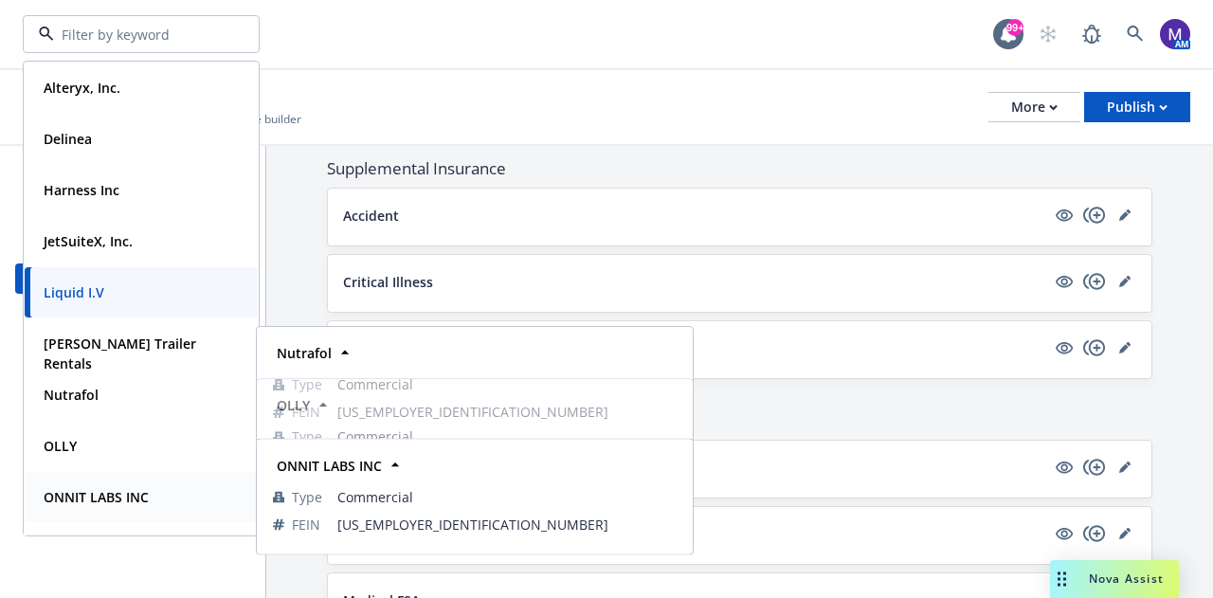
click at [73, 495] on strong "ONNIT LABS INC" at bounding box center [96, 497] width 105 height 18
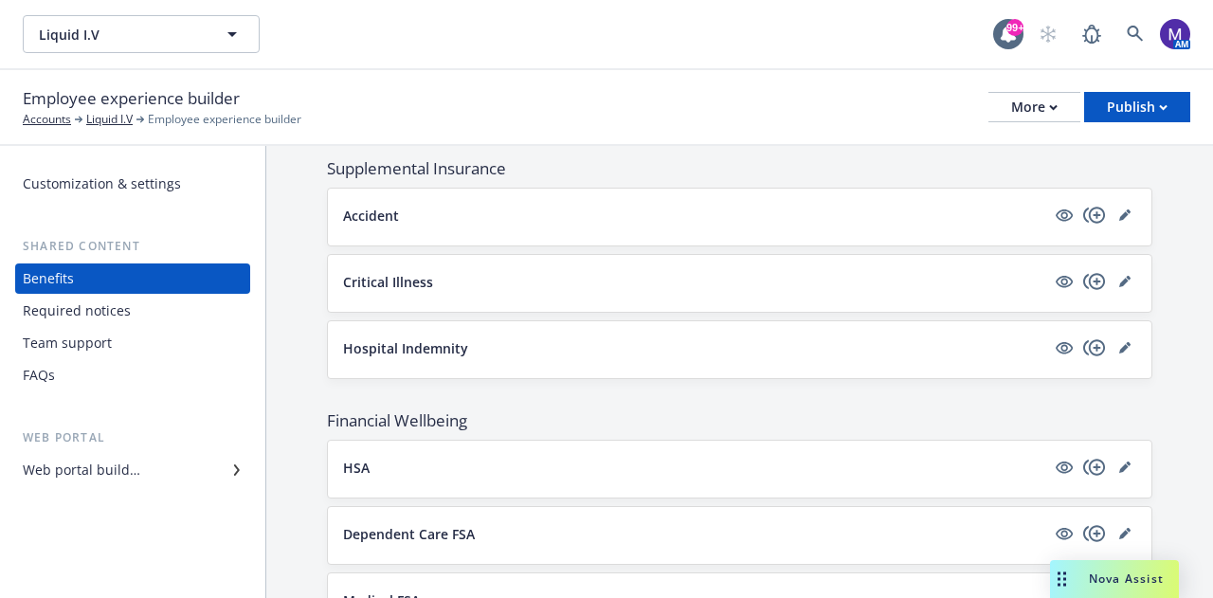
scroll to position [1139, 0]
click at [373, 460] on button "HSA" at bounding box center [694, 466] width 702 height 20
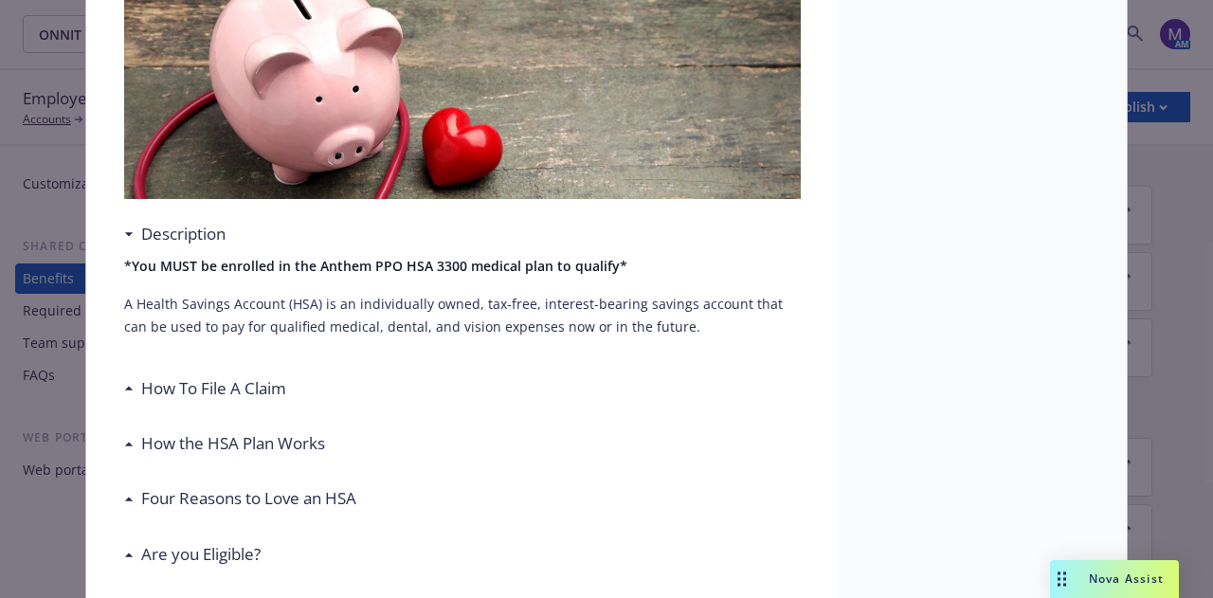
scroll to position [289, 0]
click at [290, 450] on h3 "How the HSA Plan Works" at bounding box center [233, 442] width 184 height 25
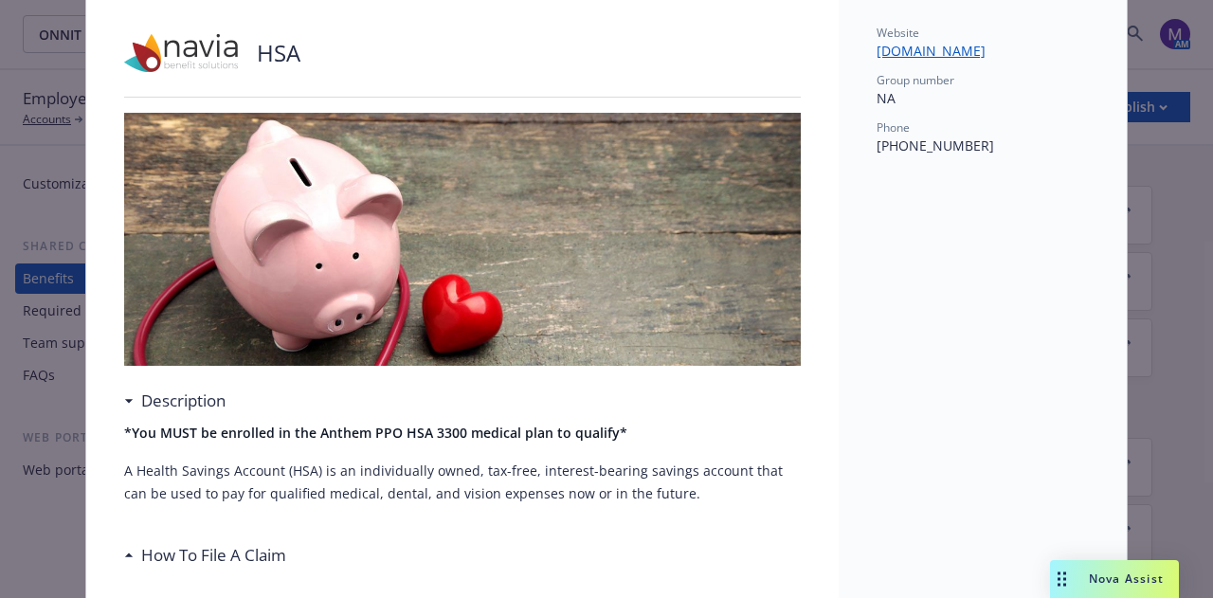
scroll to position [0, 0]
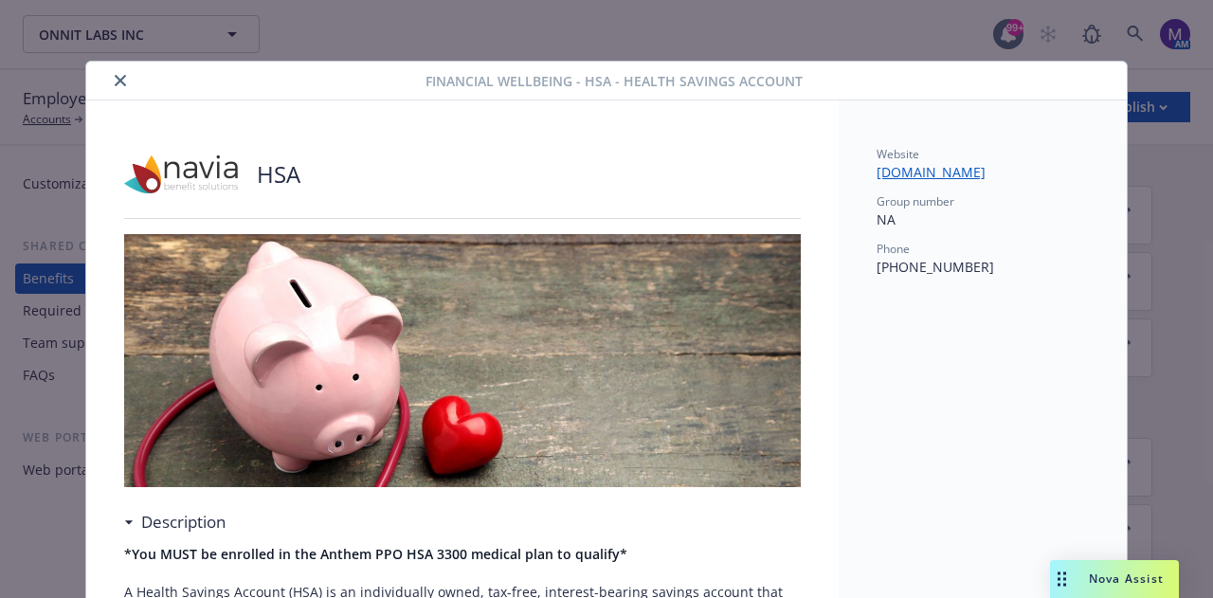
click at [117, 82] on icon "close" at bounding box center [120, 80] width 11 height 11
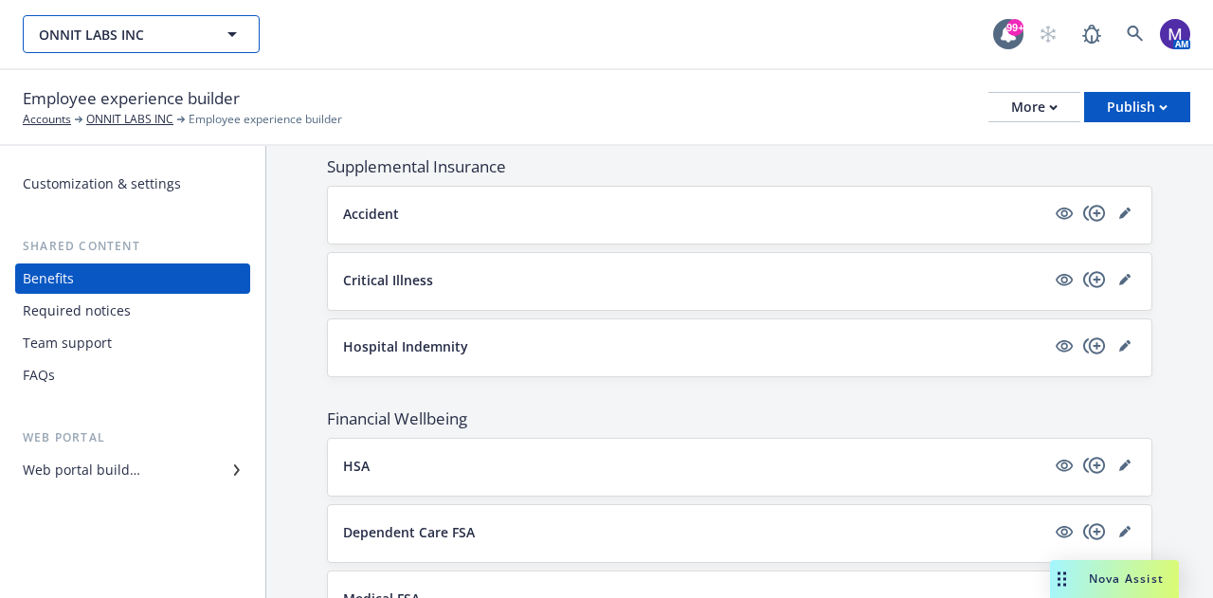
click at [150, 22] on button "ONNIT LABS INC" at bounding box center [141, 34] width 237 height 38
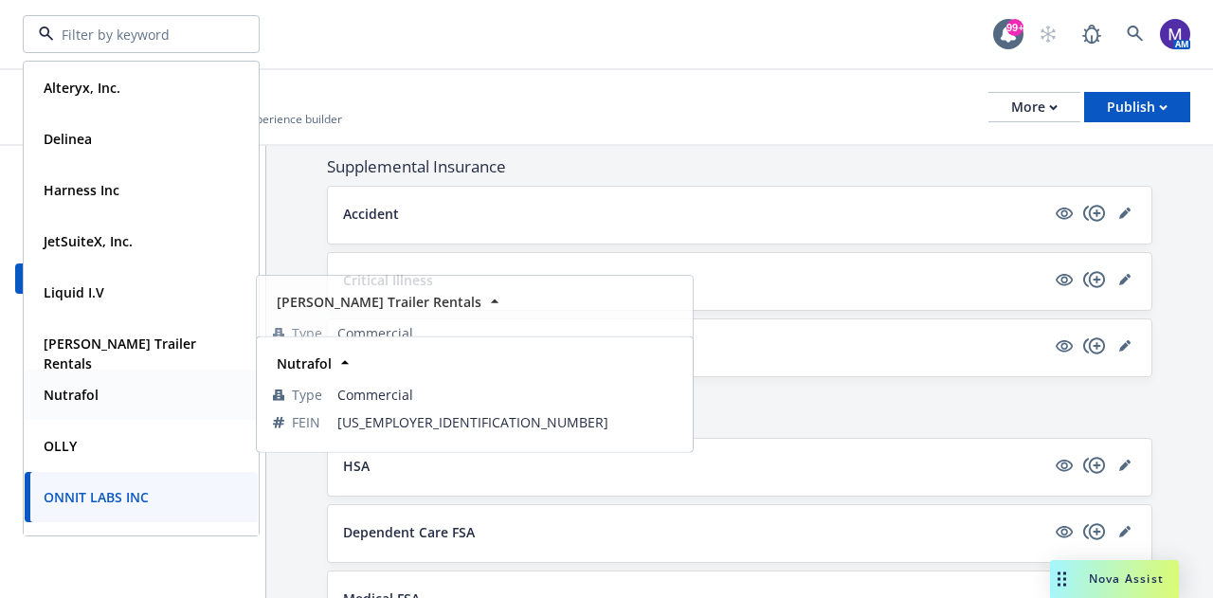
click at [91, 396] on strong "Nutrafol" at bounding box center [71, 395] width 55 height 18
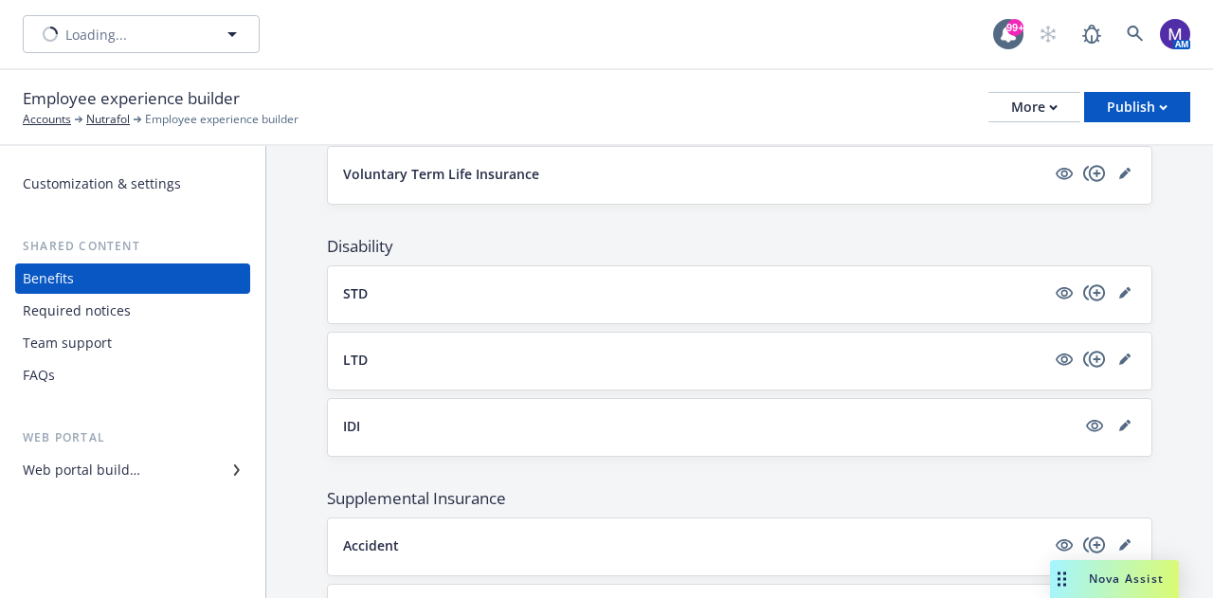
scroll to position [1468, 0]
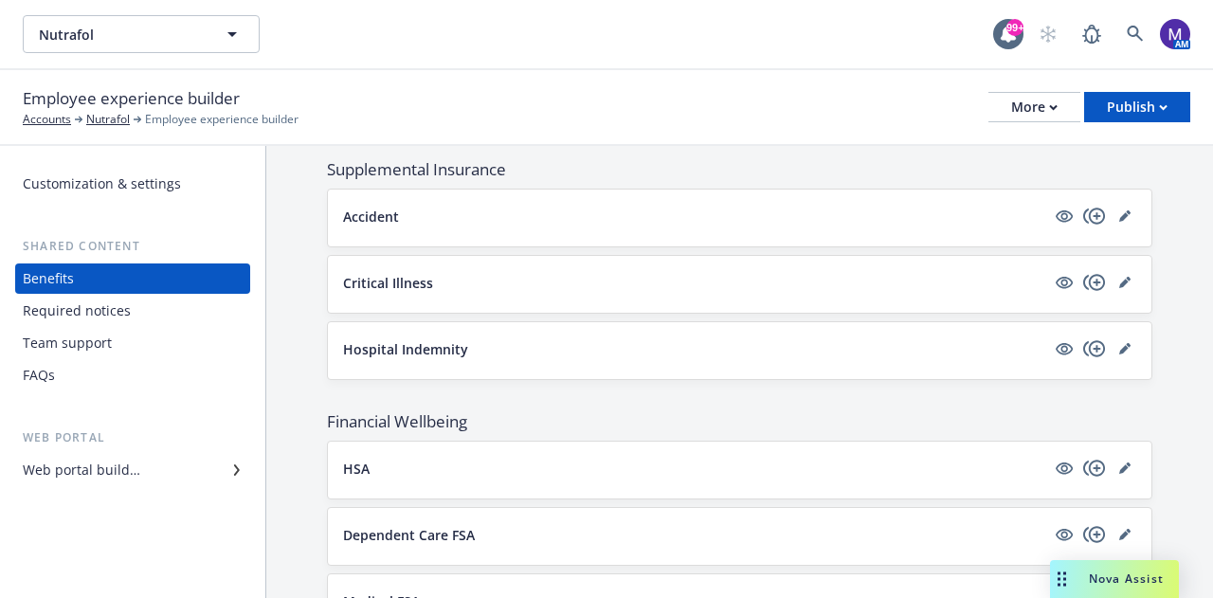
click at [351, 460] on p "HSA" at bounding box center [356, 469] width 27 height 20
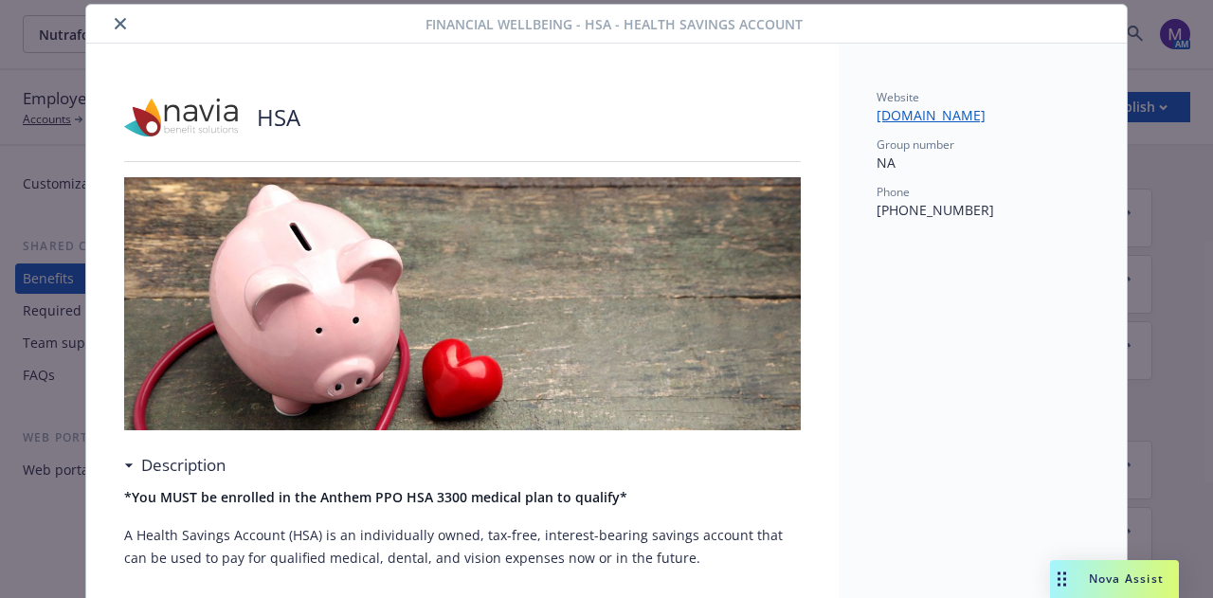
scroll to position [451, 0]
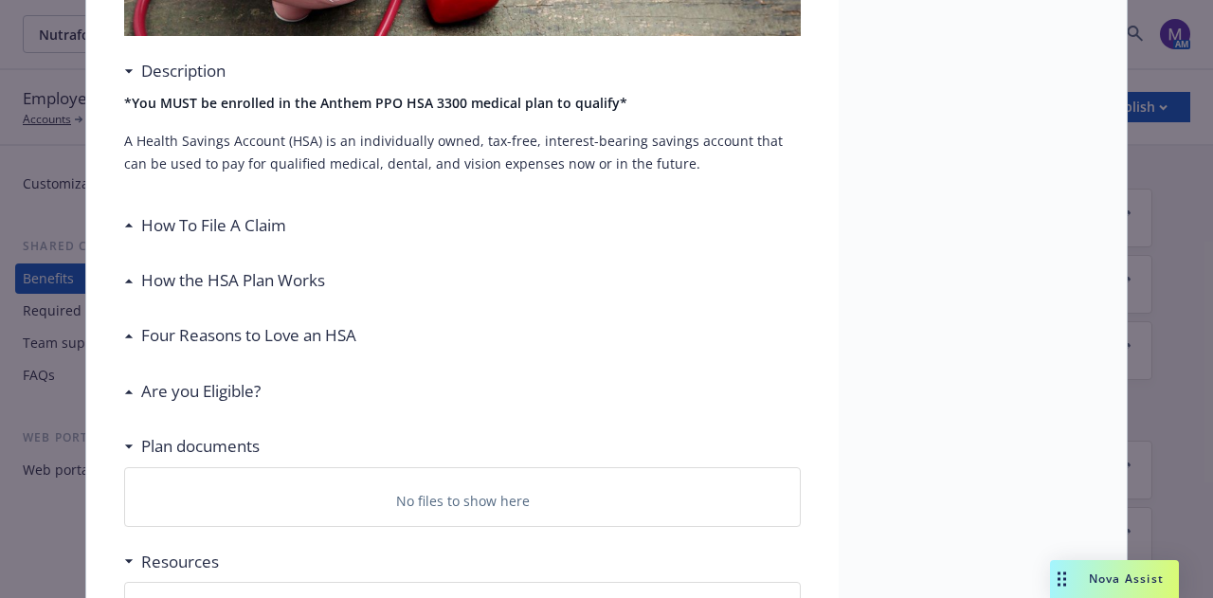
click at [246, 274] on h3 "How the HSA Plan Works" at bounding box center [233, 280] width 184 height 25
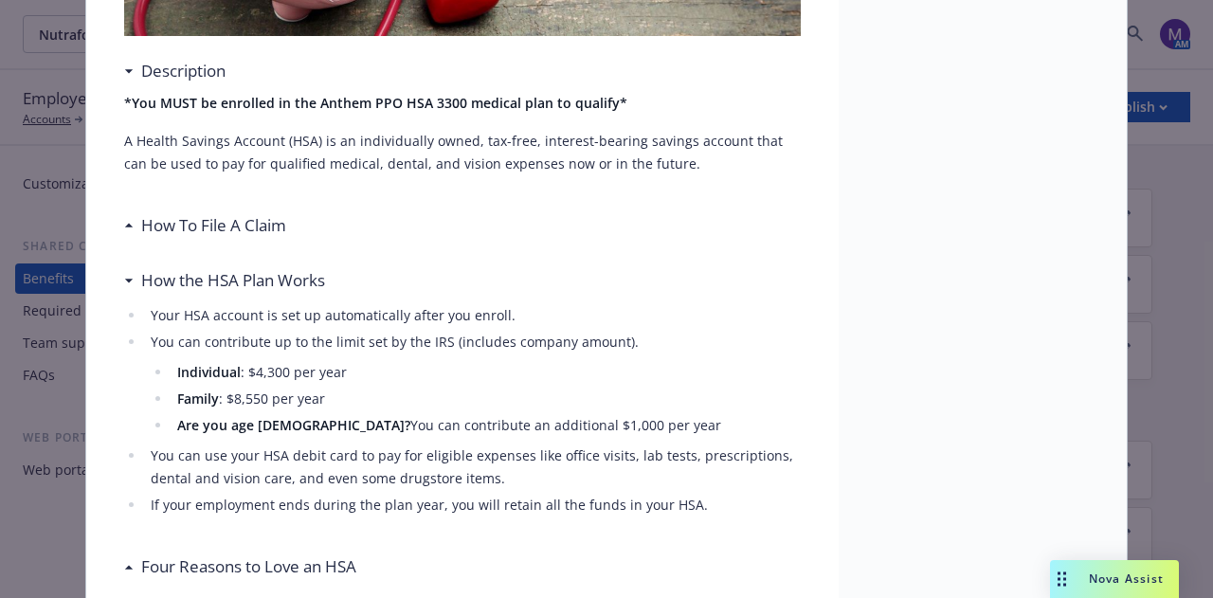
scroll to position [0, 0]
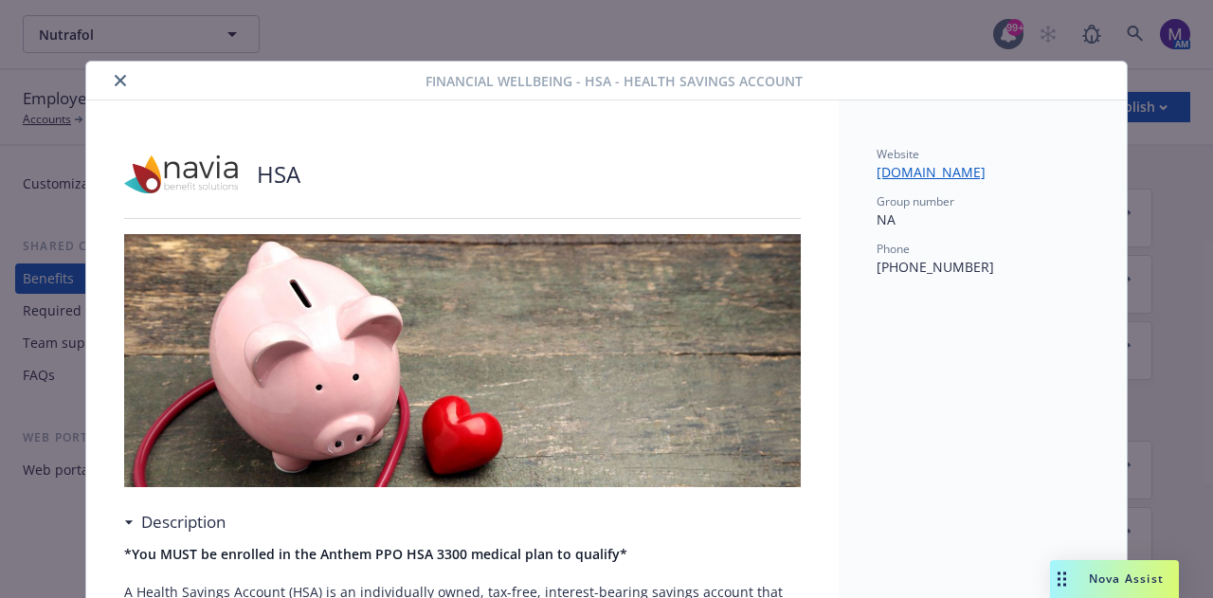
click at [118, 77] on button "close" at bounding box center [120, 80] width 23 height 23
